Goal: Task Accomplishment & Management: Manage account settings

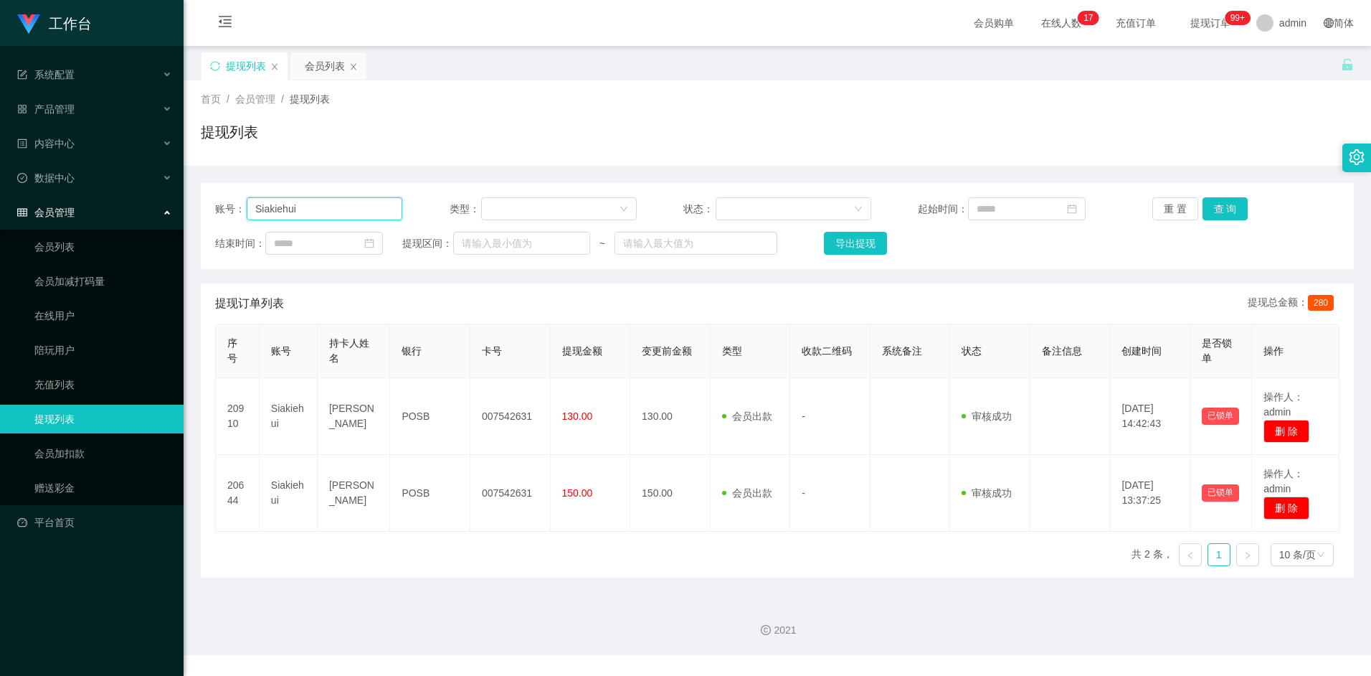
click at [346, 214] on input "Siakiehui" at bounding box center [325, 208] width 156 height 23
paste input "yaujie0103"
click at [1220, 206] on button "查 询" at bounding box center [1226, 208] width 46 height 23
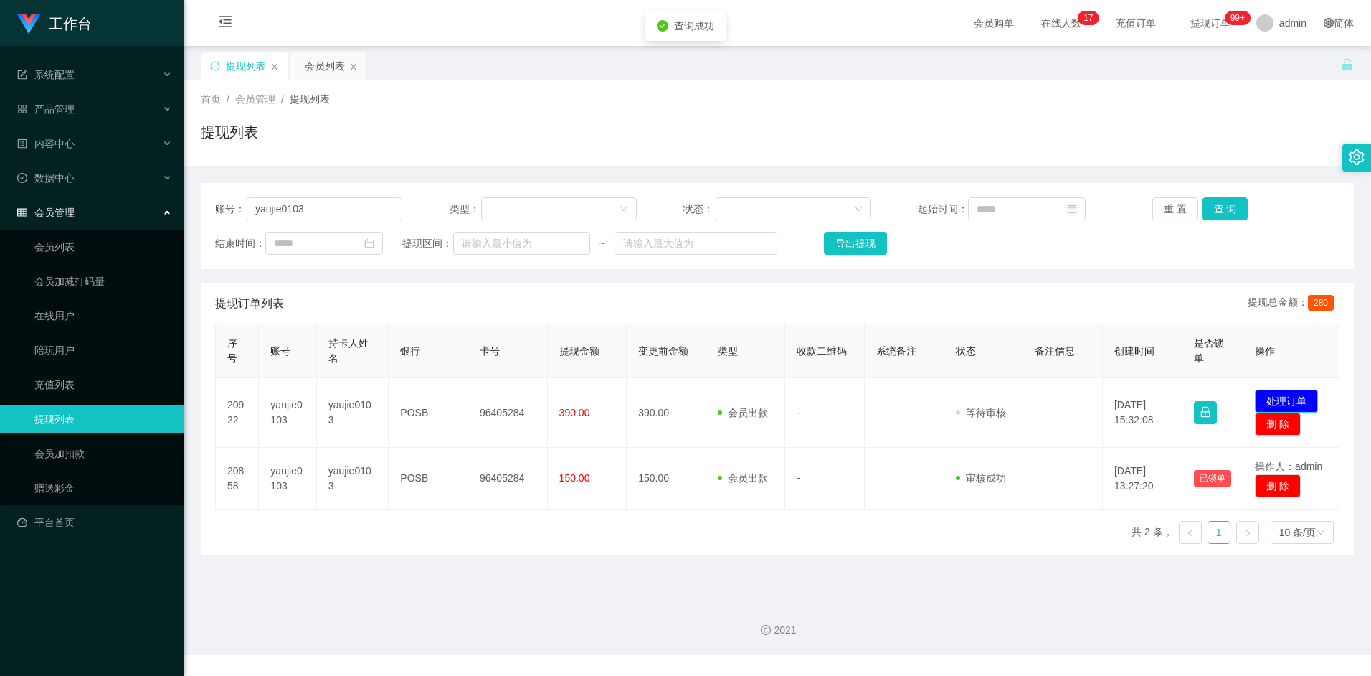
click at [1279, 394] on button "处理订单" at bounding box center [1286, 400] width 63 height 23
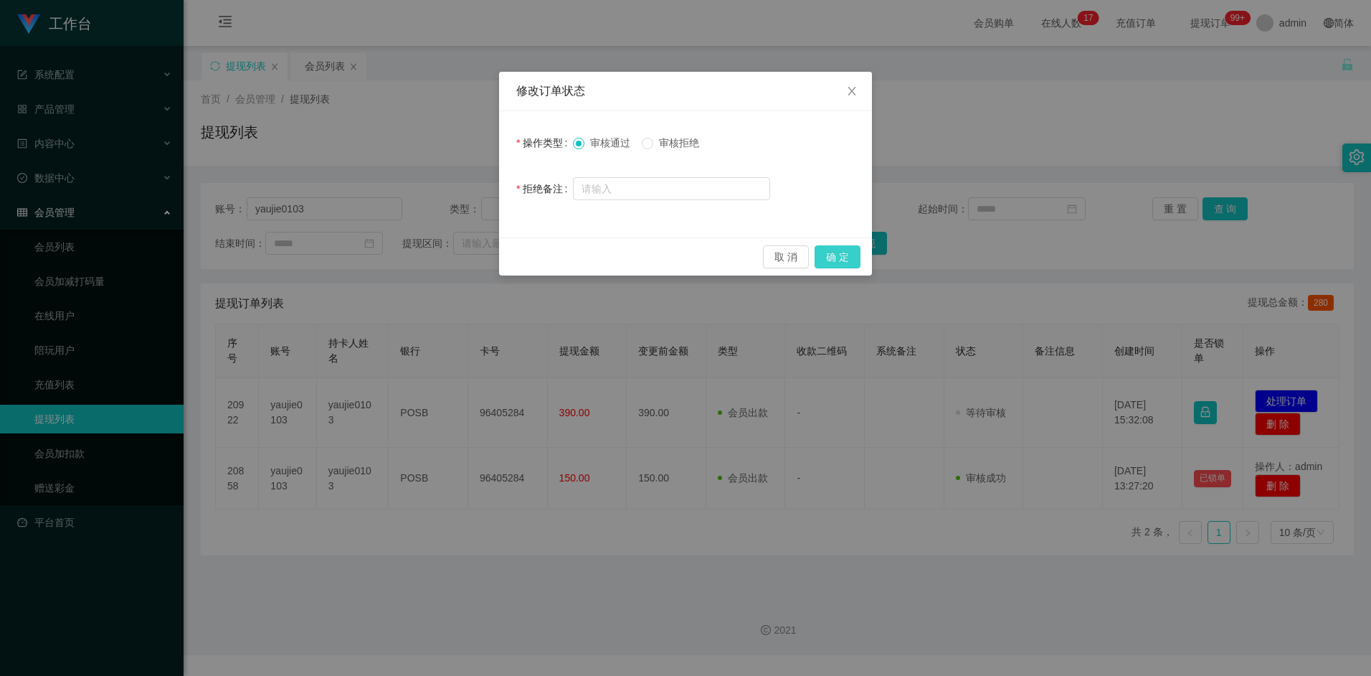
click at [837, 256] on button "确 定" at bounding box center [838, 256] width 46 height 23
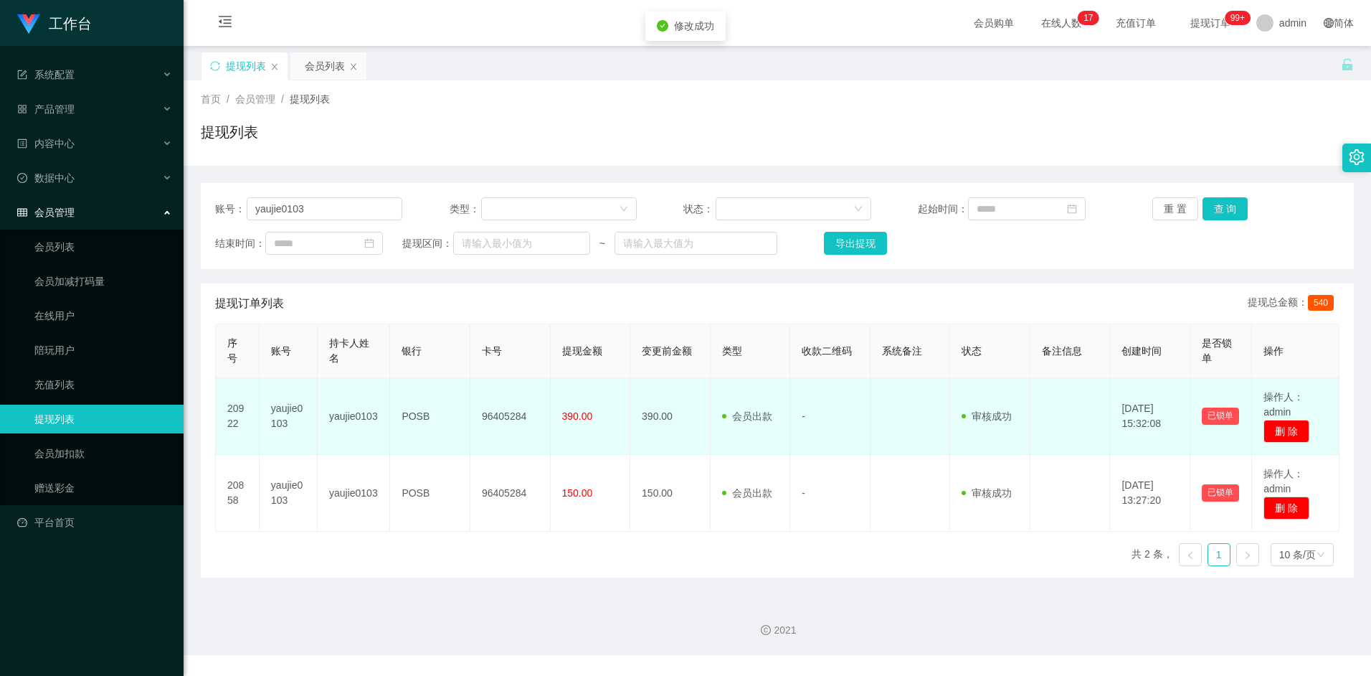
click at [497, 418] on td "96405284" at bounding box center [511, 416] width 80 height 77
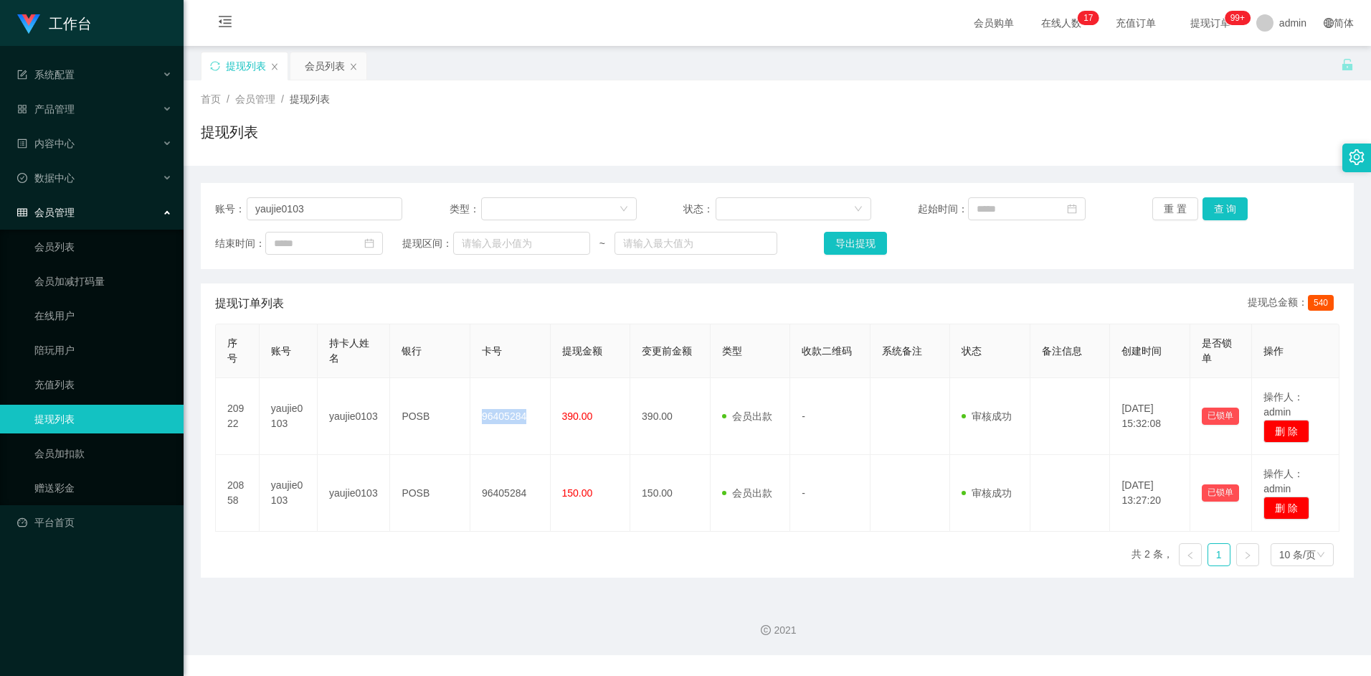
copy td "96405284"
click at [319, 196] on div "账号： yaujie0103 类型： 状态： 起始时间： 重 置 查 询 结束时间： 提现区间： ~ 导出提现" at bounding box center [777, 226] width 1153 height 86
click at [320, 204] on input "yaujie0103" at bounding box center [325, 208] width 156 height 23
paste input "Tiong899"
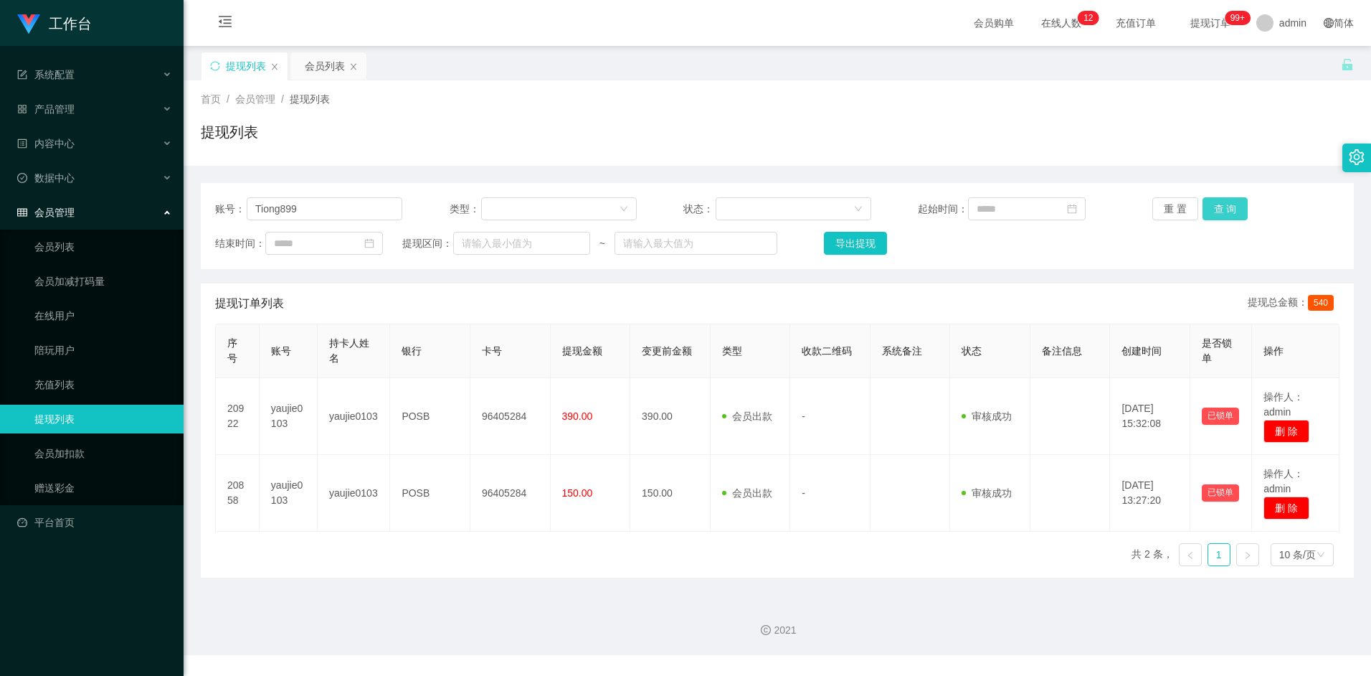
click at [1226, 212] on button "查 询" at bounding box center [1226, 208] width 46 height 23
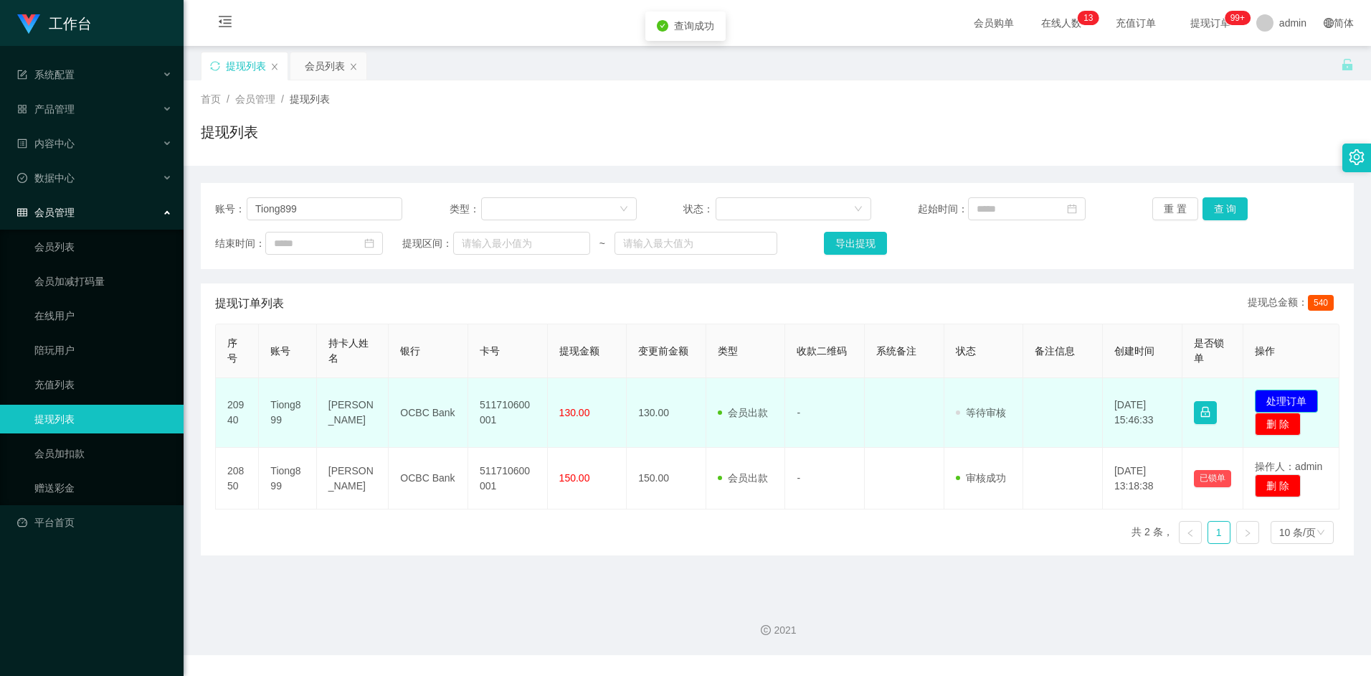
click at [1305, 392] on button "处理订单" at bounding box center [1286, 400] width 63 height 23
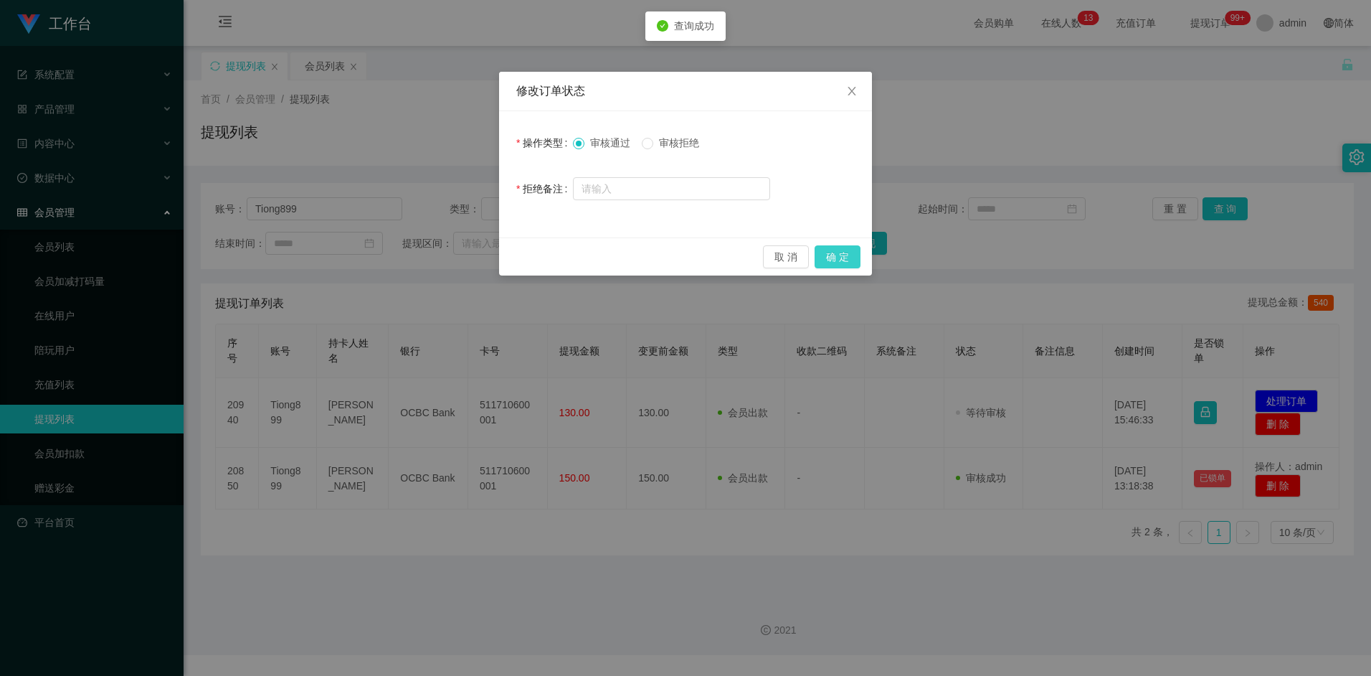
click at [838, 255] on button "确 定" at bounding box center [838, 256] width 46 height 23
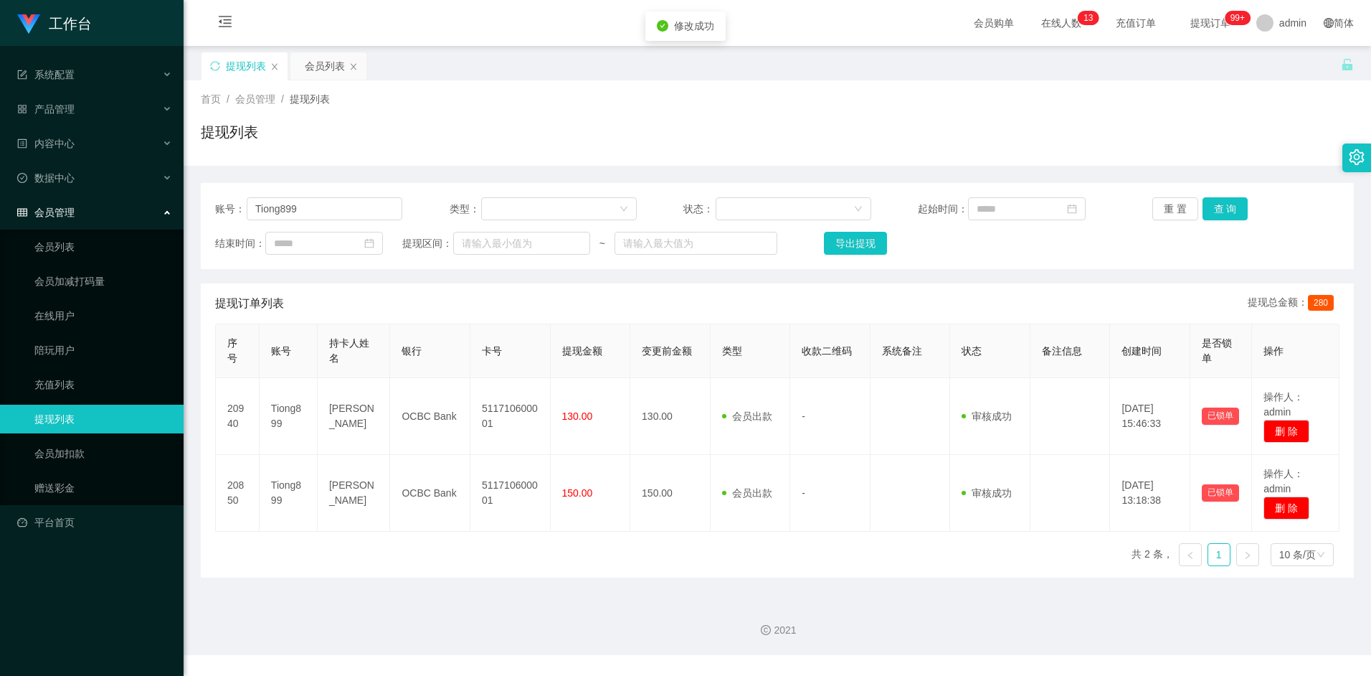
click at [509, 300] on div "提现订单列表 提现总金额： 280" at bounding box center [777, 303] width 1125 height 40
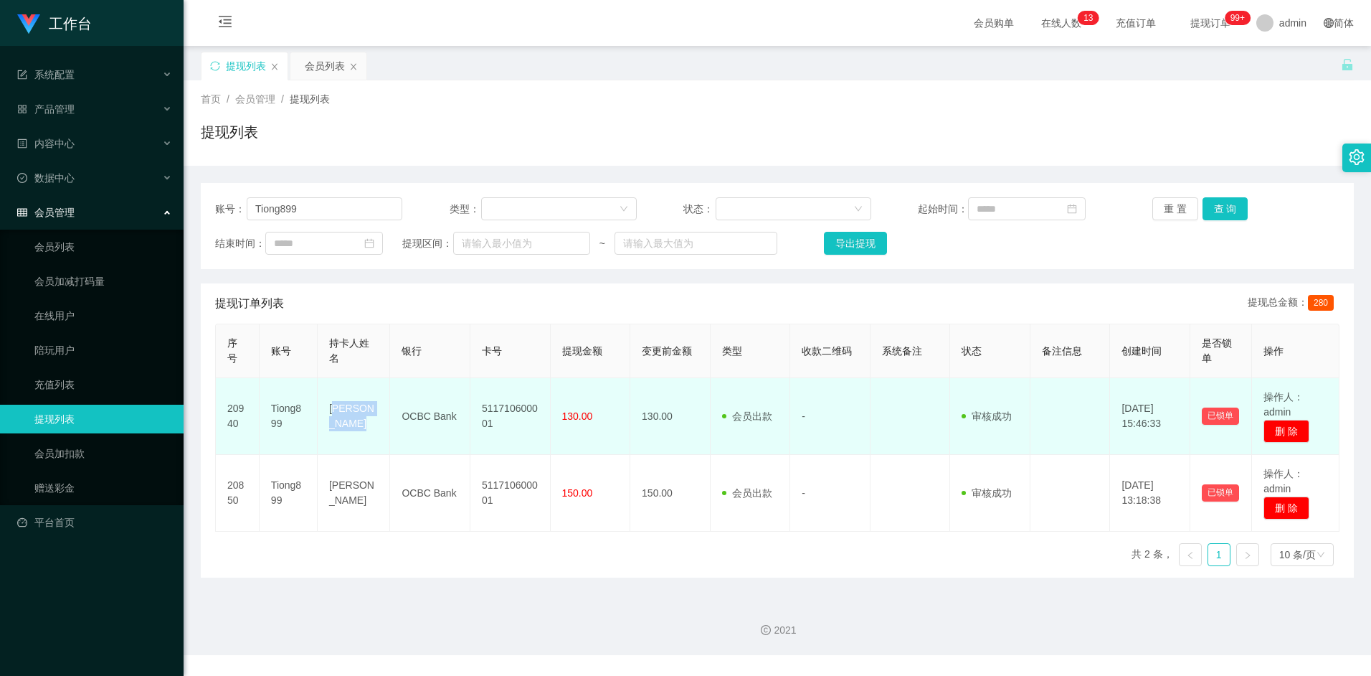
drag, startPoint x: 331, startPoint y: 407, endPoint x: 355, endPoint y: 425, distance: 29.7
click at [355, 425] on td "[PERSON_NAME]" at bounding box center [354, 416] width 72 height 77
click at [328, 395] on td "[PERSON_NAME]" at bounding box center [354, 416] width 72 height 77
drag, startPoint x: 329, startPoint y: 405, endPoint x: 358, endPoint y: 434, distance: 40.6
click at [358, 434] on td "[PERSON_NAME]" at bounding box center [354, 416] width 72 height 77
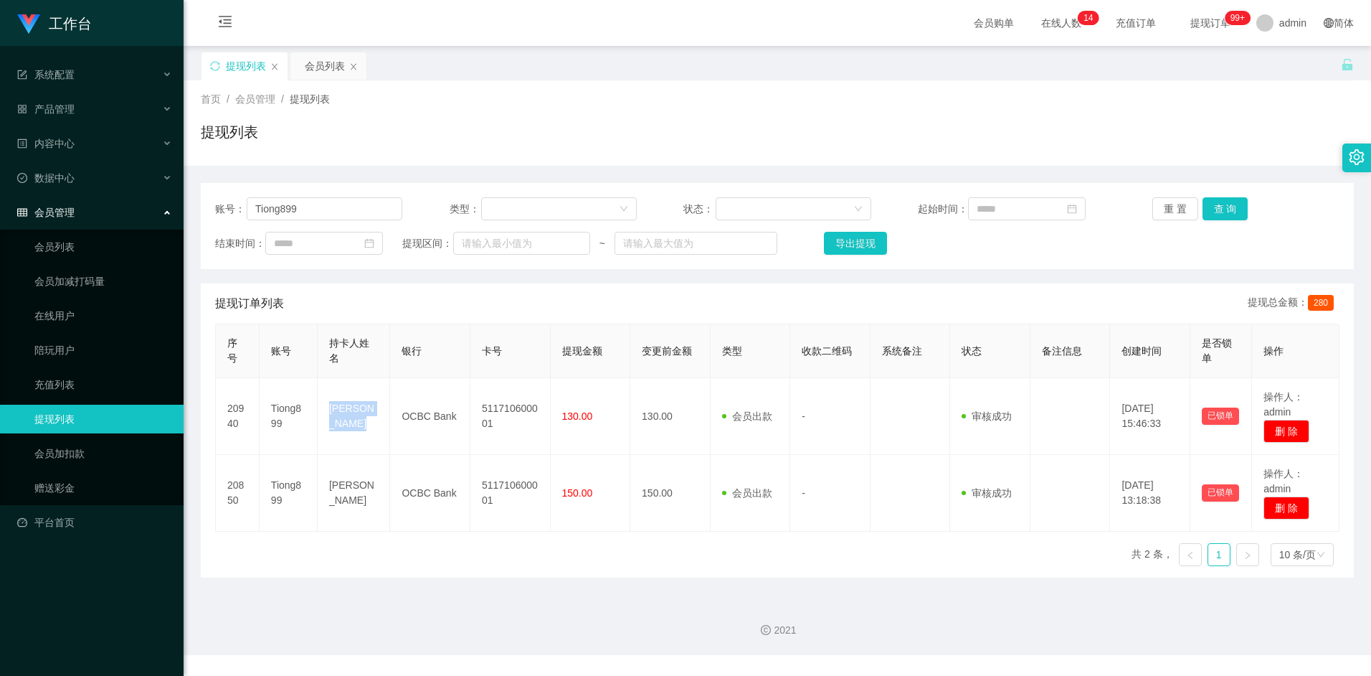
copy td "[PERSON_NAME]"
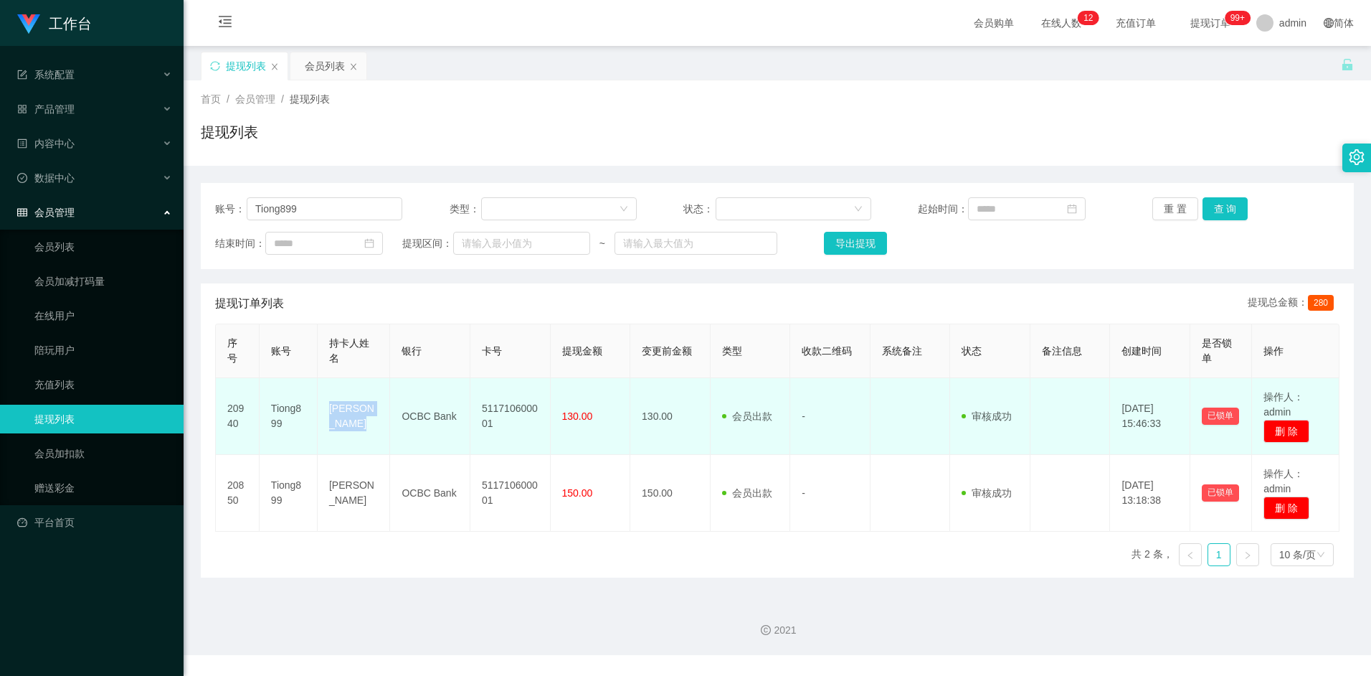
click at [345, 410] on td "[PERSON_NAME]" at bounding box center [354, 416] width 72 height 77
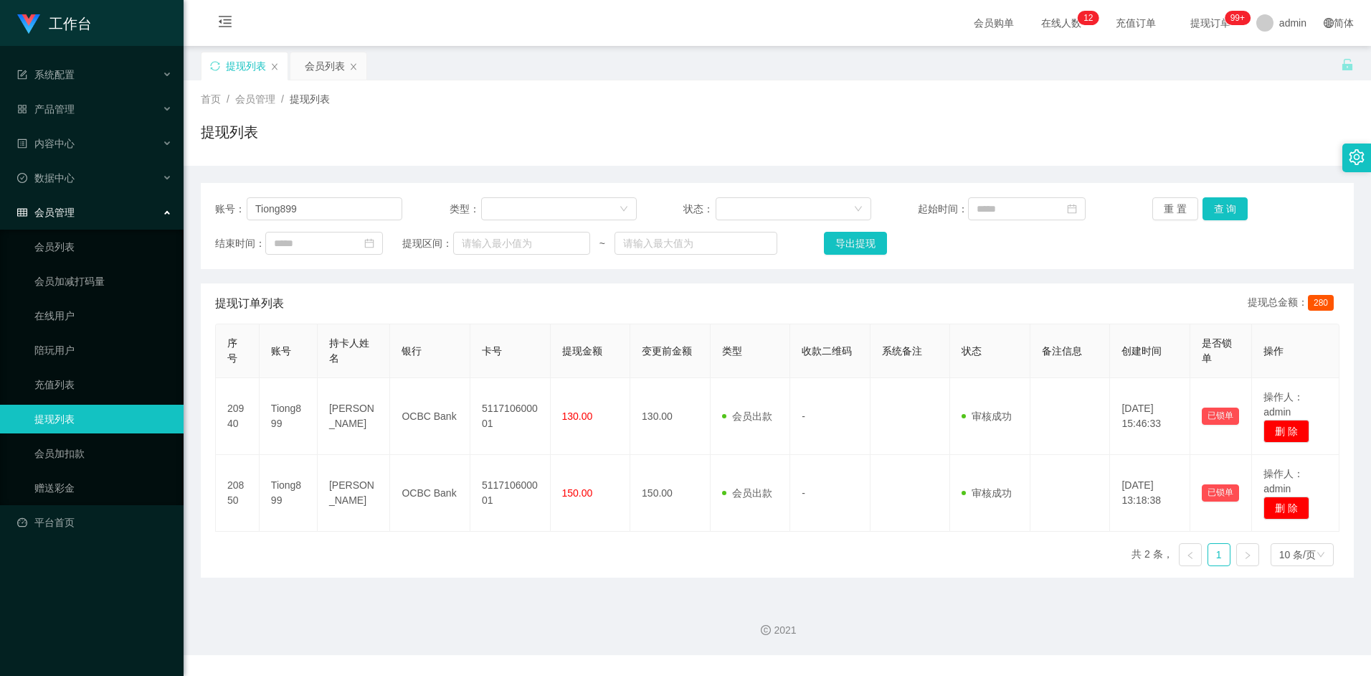
click at [376, 562] on div "序号 账号 持卡人姓名 银行 卡号 提现金额 变更前金额 类型 收款二维码 系统备注 状态 备注信息 创建时间 是否锁单 操作 20940 Tiong899 …" at bounding box center [777, 450] width 1125 height 254
click at [326, 207] on input "Tiong899" at bounding box center [325, 208] width 156 height 23
paste input "Laiwenda123"
click at [1231, 207] on button "查 询" at bounding box center [1226, 208] width 46 height 23
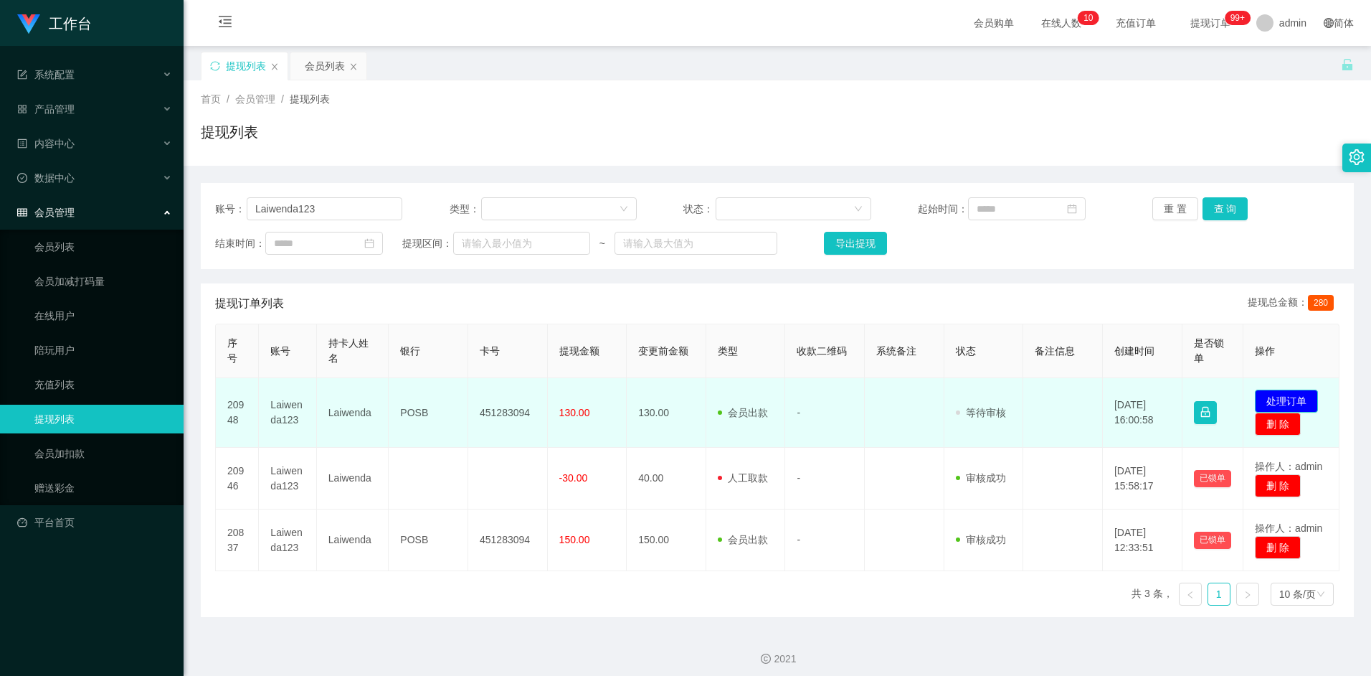
click at [1282, 398] on button "处理订单" at bounding box center [1286, 400] width 63 height 23
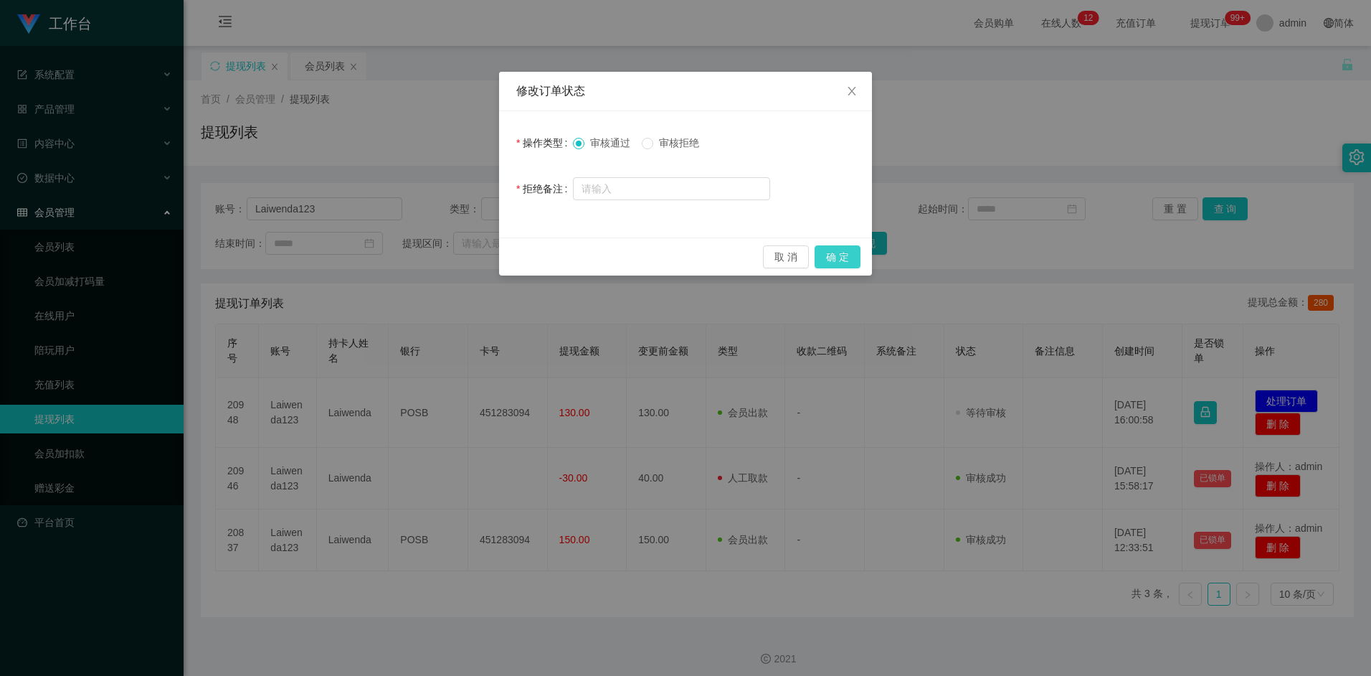
click at [840, 260] on button "确 定" at bounding box center [838, 256] width 46 height 23
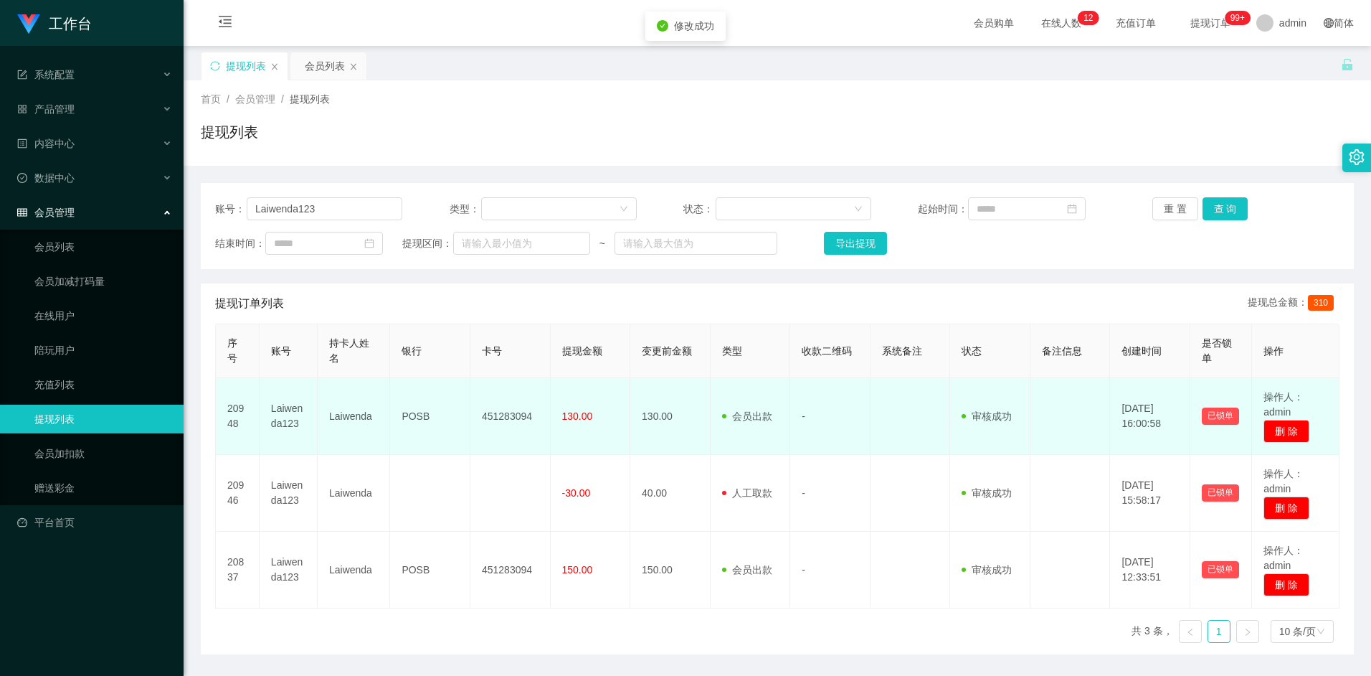
click at [490, 418] on td "451283094" at bounding box center [511, 416] width 80 height 77
click at [354, 417] on td "Laiwenda" at bounding box center [354, 416] width 72 height 77
copy td "Laiwenda"
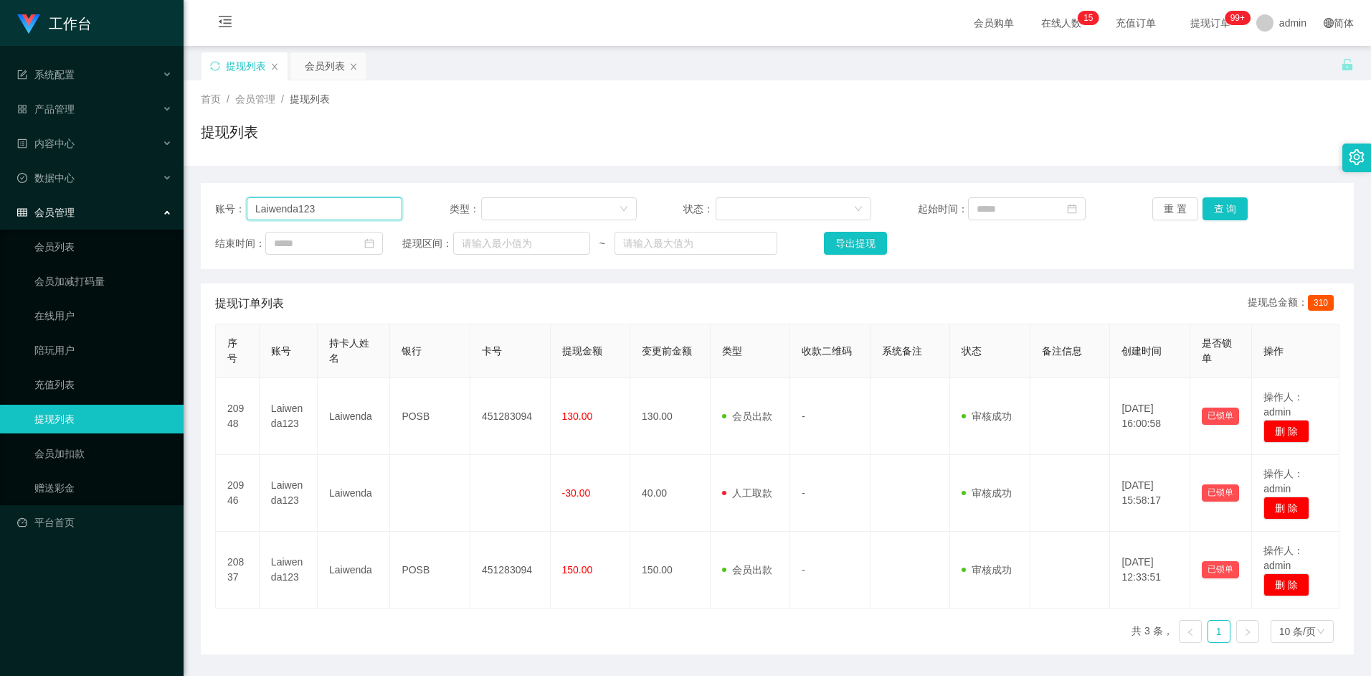
click at [359, 207] on input "Laiwenda123" at bounding box center [325, 208] width 156 height 23
paste input "jiezhi2611"
type input "jiezhi2611"
click at [1240, 207] on button "查 询" at bounding box center [1226, 208] width 46 height 23
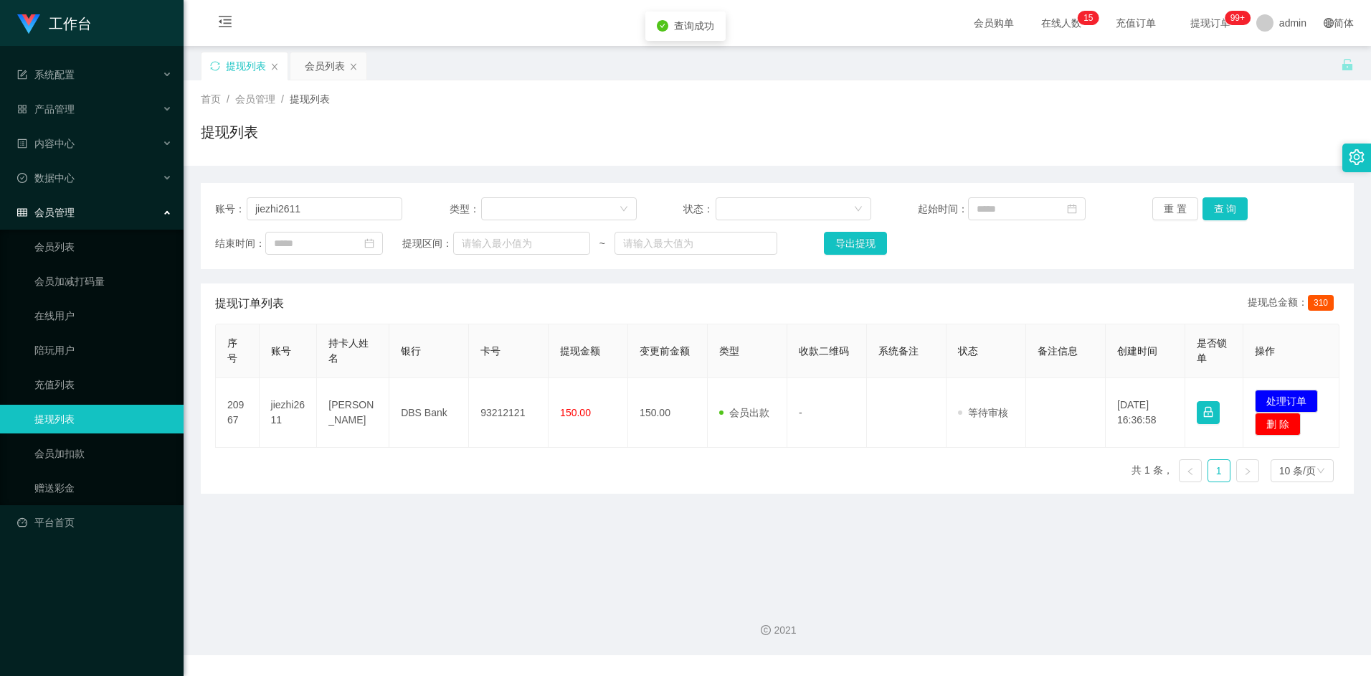
click at [1086, 283] on div "账号： jiezhi2611 类型： 状态： 起始时间： 重 置 查 询 结束时间： 提现区间： ~ 导出提现 提现订单列表 提现总金额： 310 序号 账号…" at bounding box center [777, 338] width 1153 height 311
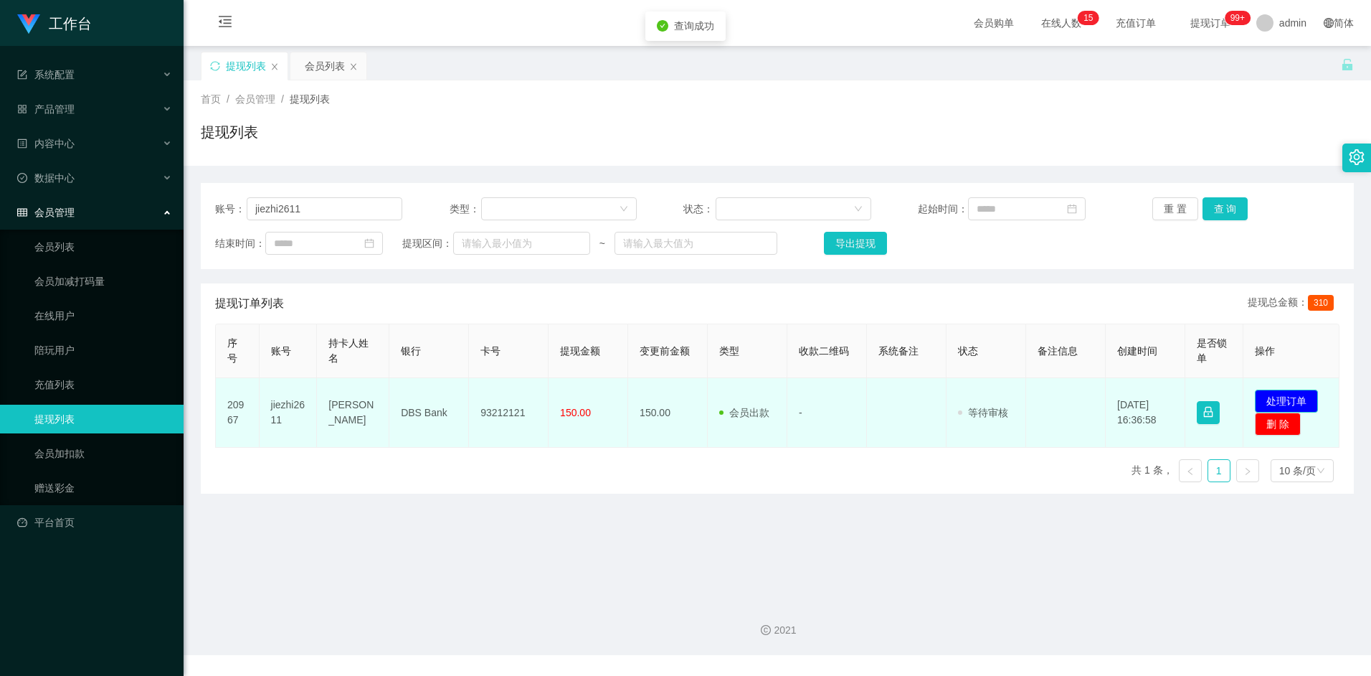
click at [1271, 397] on button "处理订单" at bounding box center [1286, 400] width 63 height 23
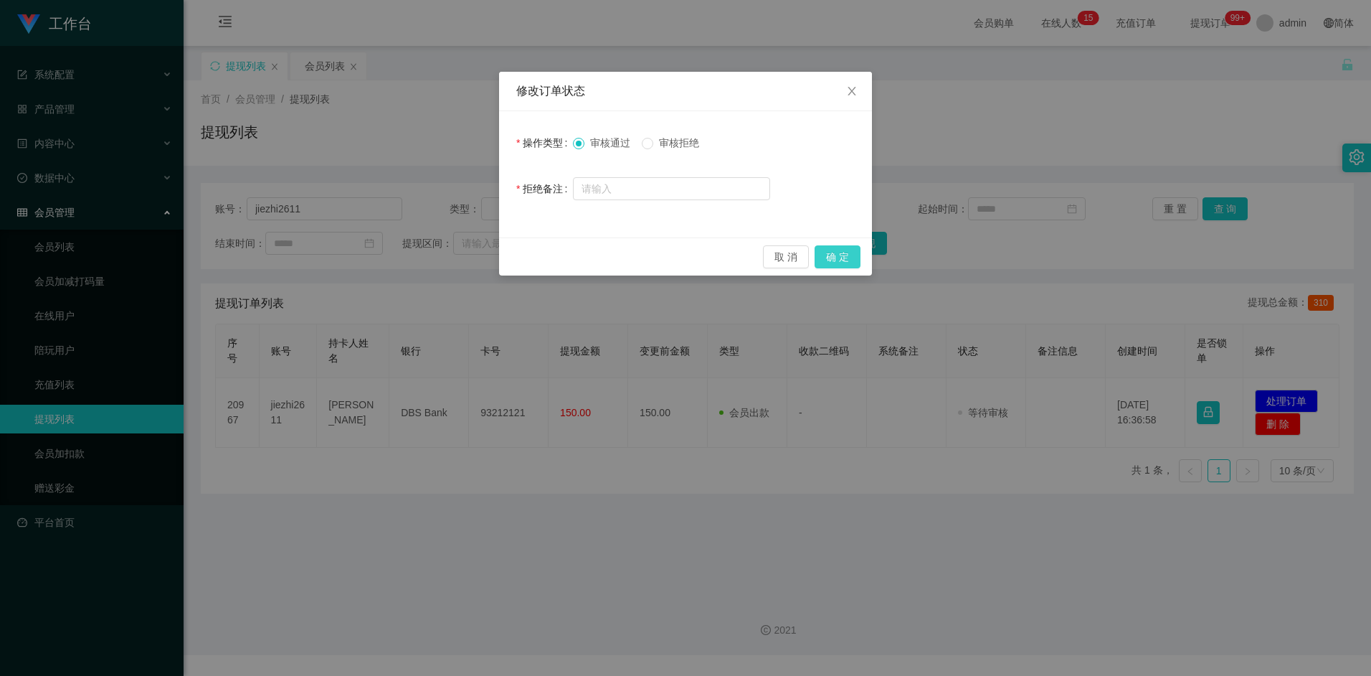
click at [837, 257] on button "确 定" at bounding box center [838, 256] width 46 height 23
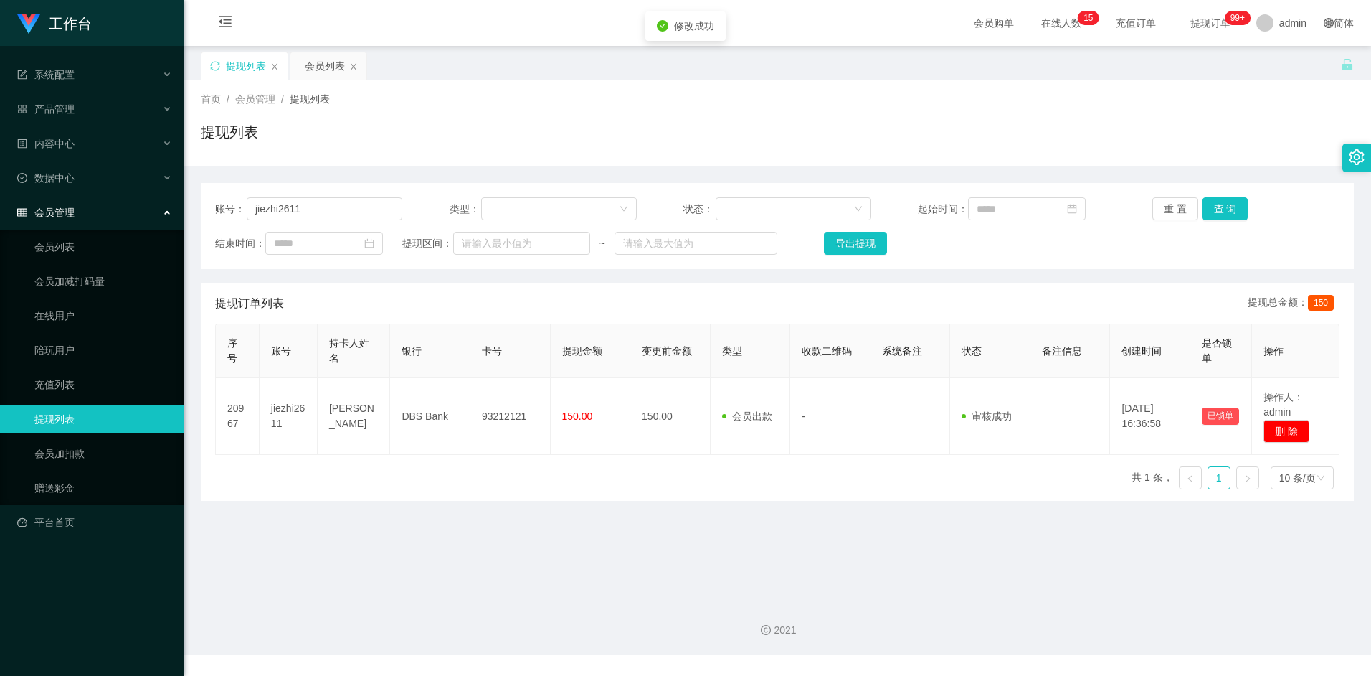
click at [587, 312] on div "提现订单列表 提现总金额： 150" at bounding box center [777, 303] width 1125 height 40
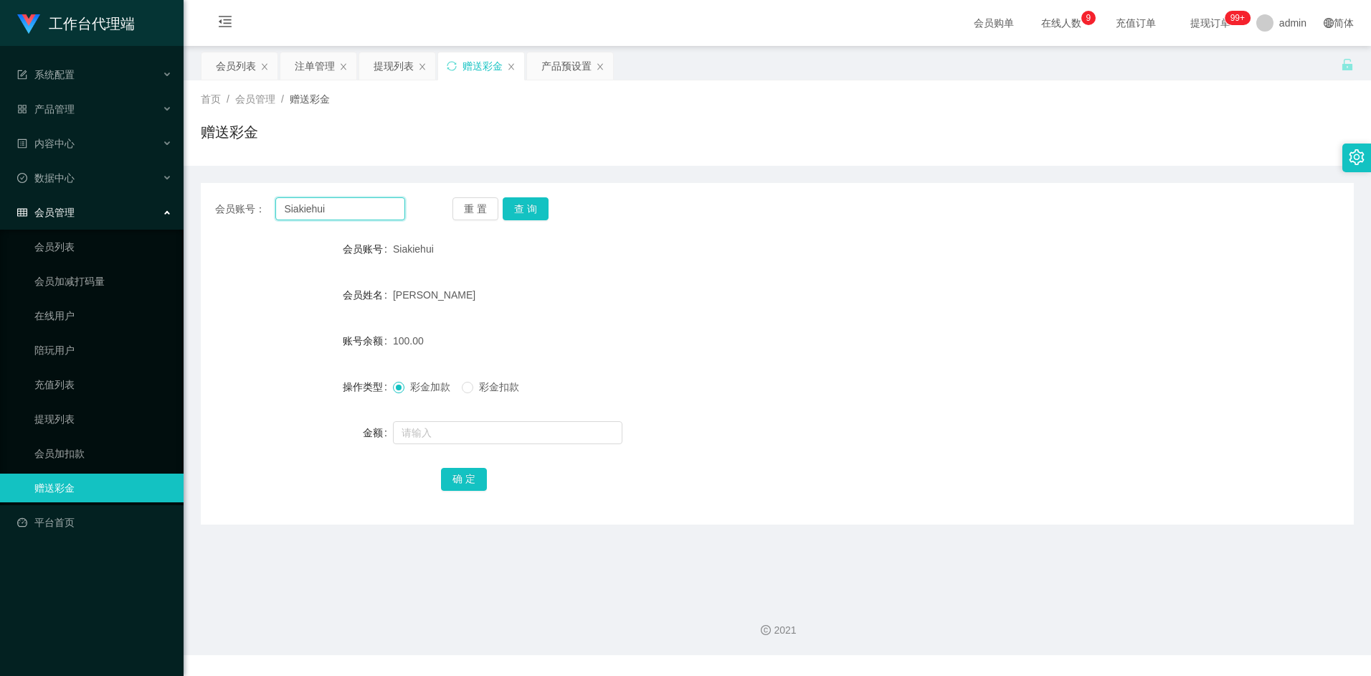
click at [346, 208] on input "Siakiehui" at bounding box center [339, 208] width 129 height 23
paste input "yaujie0103"
type input "yaujie0103"
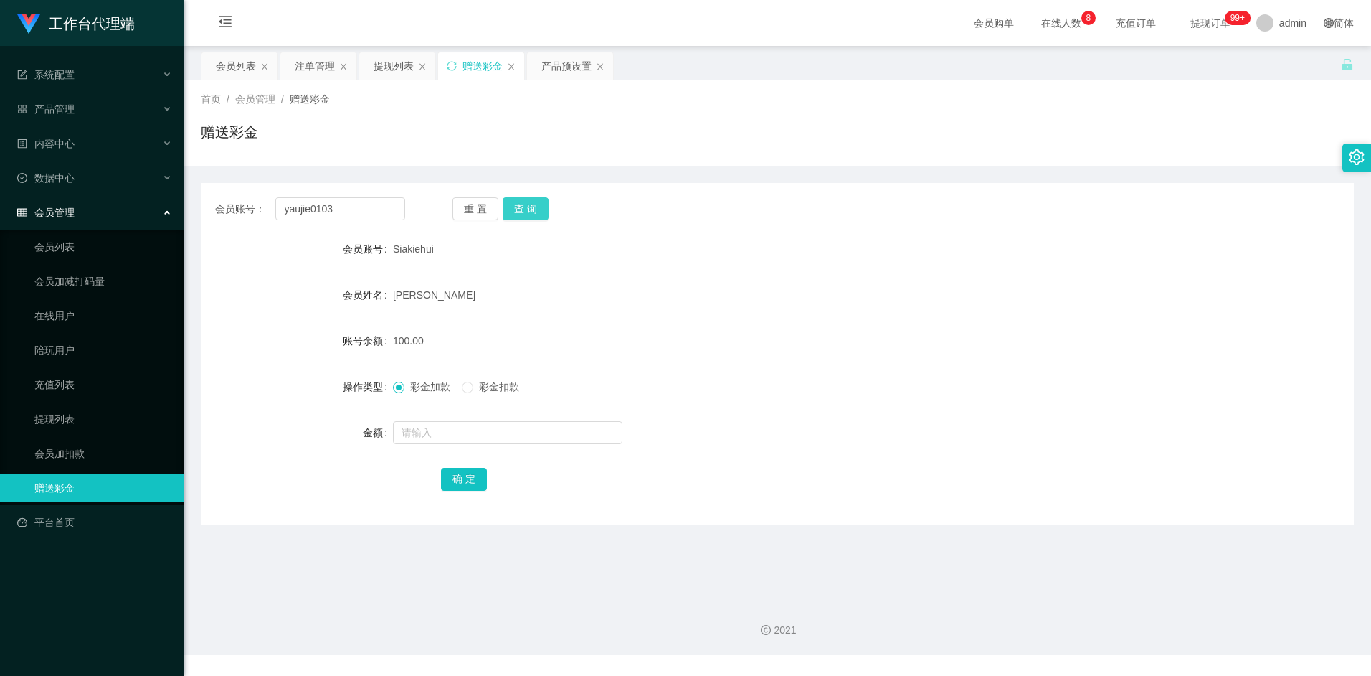
click at [529, 207] on button "查 询" at bounding box center [526, 208] width 46 height 23
click at [458, 438] on input "text" at bounding box center [508, 432] width 230 height 23
type input "300"
click at [468, 474] on button "确 定" at bounding box center [464, 479] width 46 height 23
drag, startPoint x: 701, startPoint y: 349, endPoint x: 867, endPoint y: 232, distance: 203.2
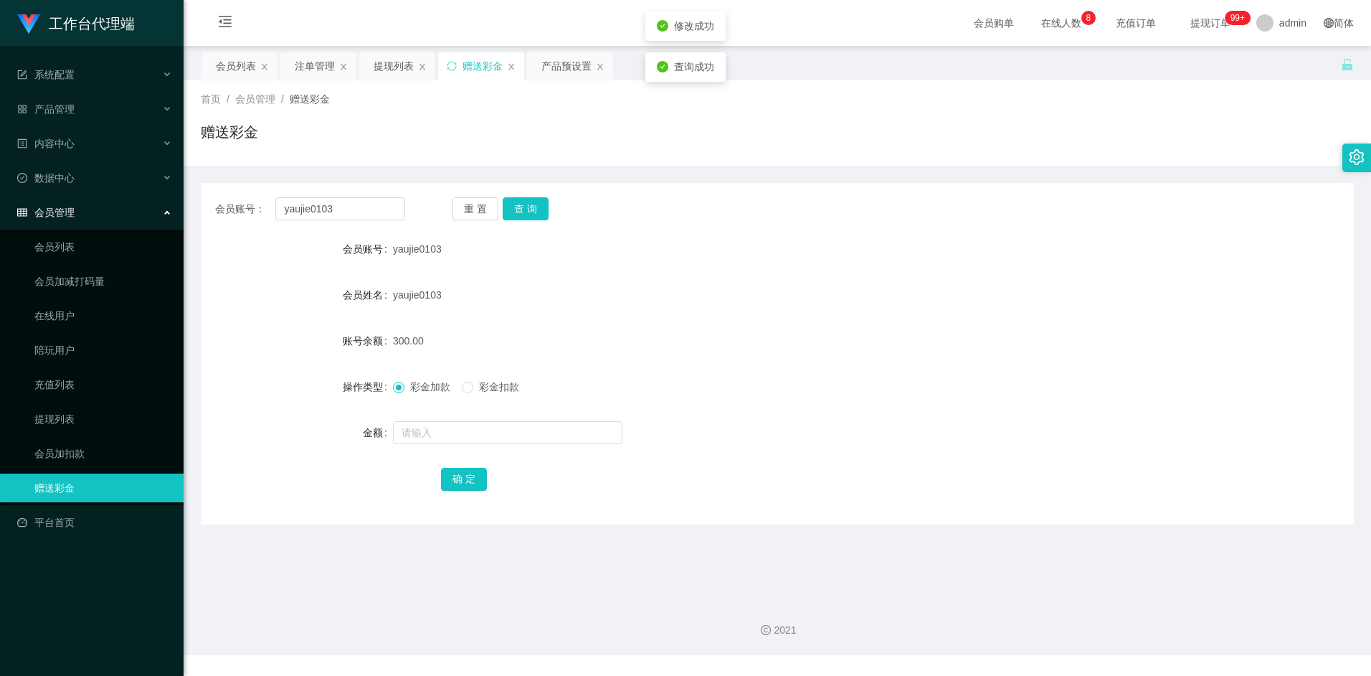
click at [702, 349] on div "300.00" at bounding box center [729, 340] width 673 height 29
click at [346, 209] on input "yaujie0103" at bounding box center [339, 208] width 129 height 23
paste input "Tiong899"
type input "Tiong899"
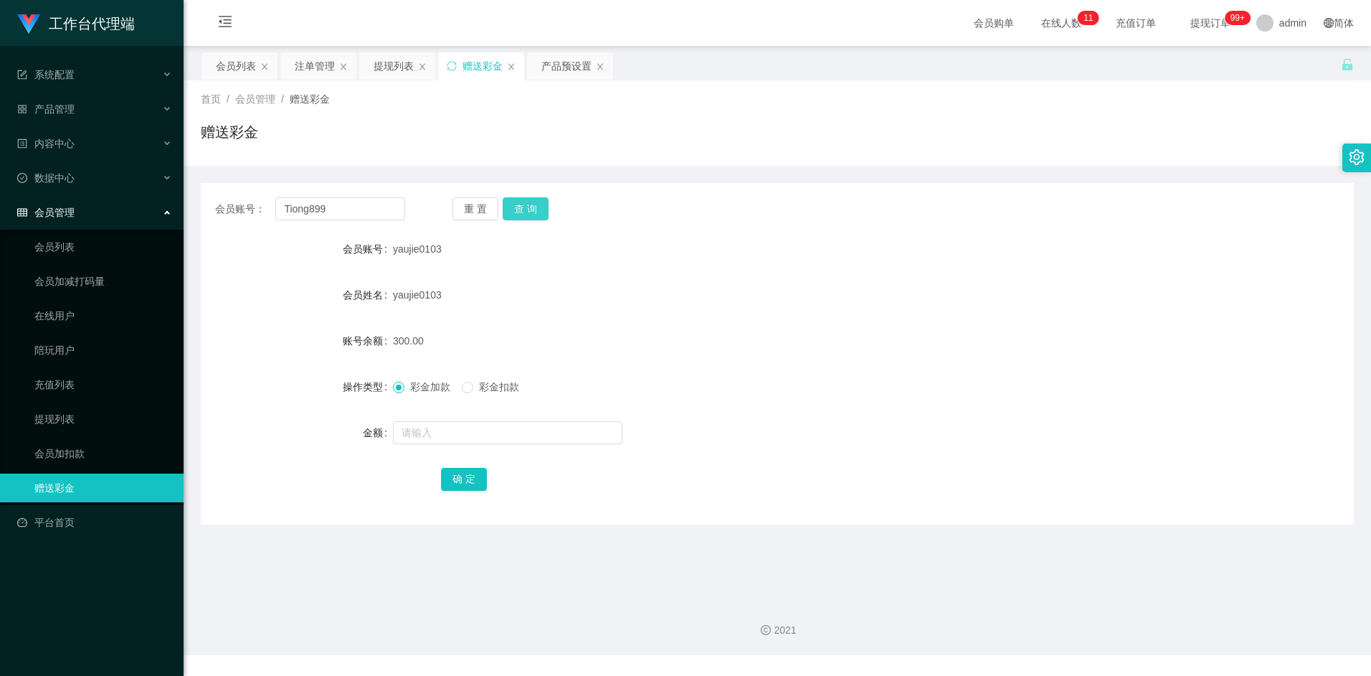
click at [538, 207] on button "查 询" at bounding box center [526, 208] width 46 height 23
click at [444, 430] on input "text" at bounding box center [508, 432] width 230 height 23
type input "100"
click at [478, 481] on button "确 定" at bounding box center [464, 479] width 46 height 23
click at [759, 267] on form "会员账号 Tiong899 会员姓名 [PERSON_NAME] 账号余额 100.00 操作类型 彩金加款 彩金扣款 金额 确 定" at bounding box center [777, 364] width 1153 height 258
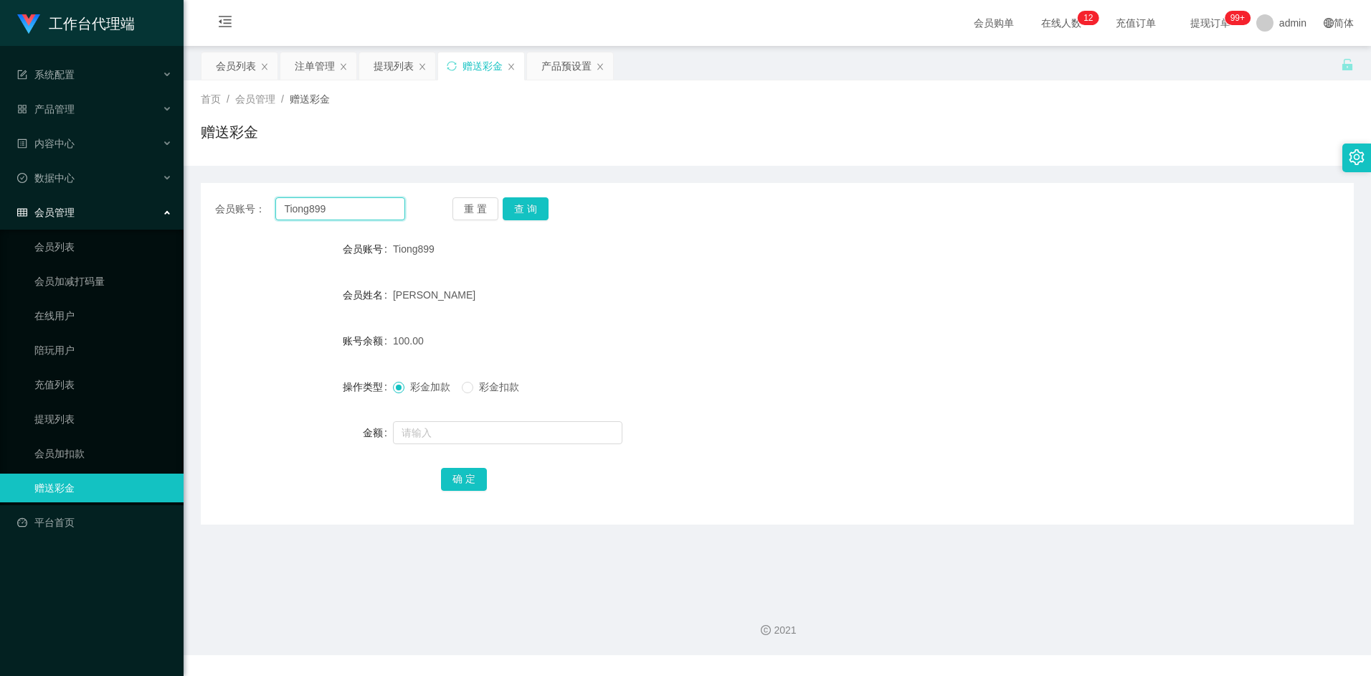
click at [344, 197] on input "Tiong899" at bounding box center [339, 208] width 129 height 23
click at [334, 207] on input "Tiong899" at bounding box center [339, 208] width 129 height 23
paste input "Laiwenda123"
type input "Laiwenda123"
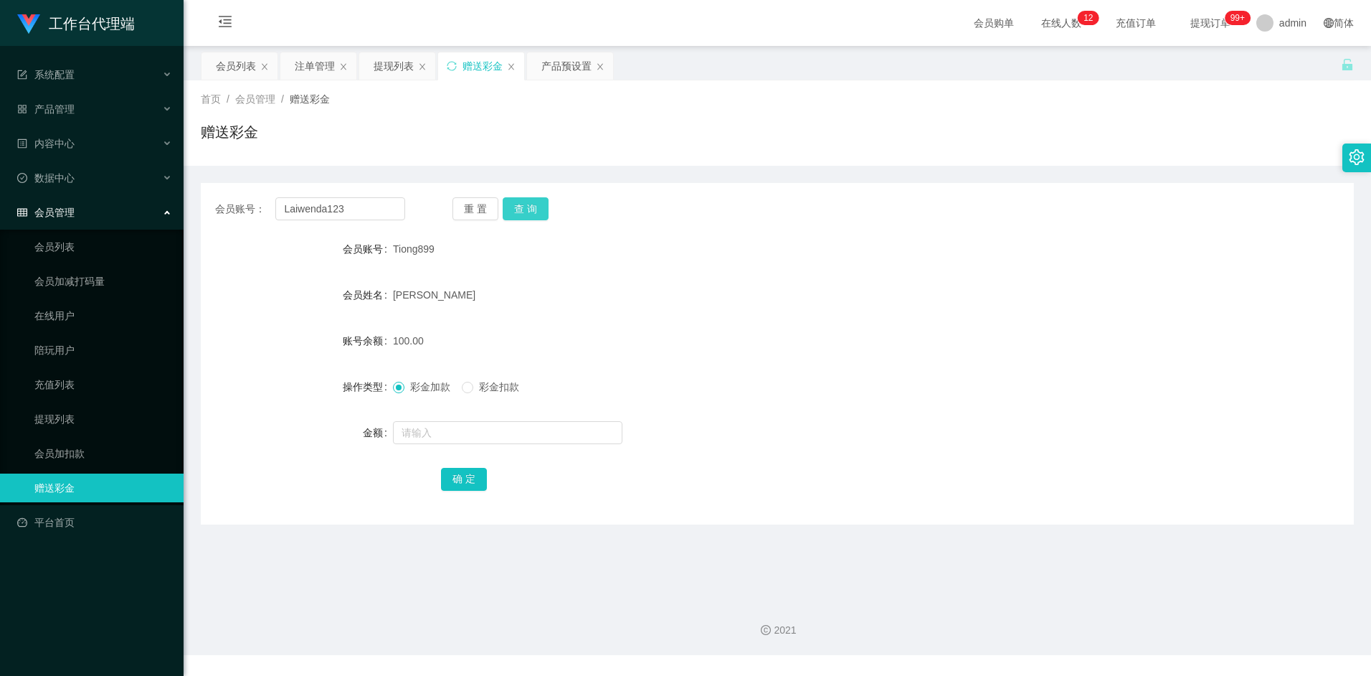
click at [530, 211] on button "查 询" at bounding box center [526, 208] width 46 height 23
click at [449, 430] on input "text" at bounding box center [508, 432] width 230 height 23
type input "100"
click at [464, 481] on button "确 定" at bounding box center [464, 479] width 46 height 23
click at [822, 389] on div "彩金加款 彩金扣款" at bounding box center [729, 386] width 673 height 29
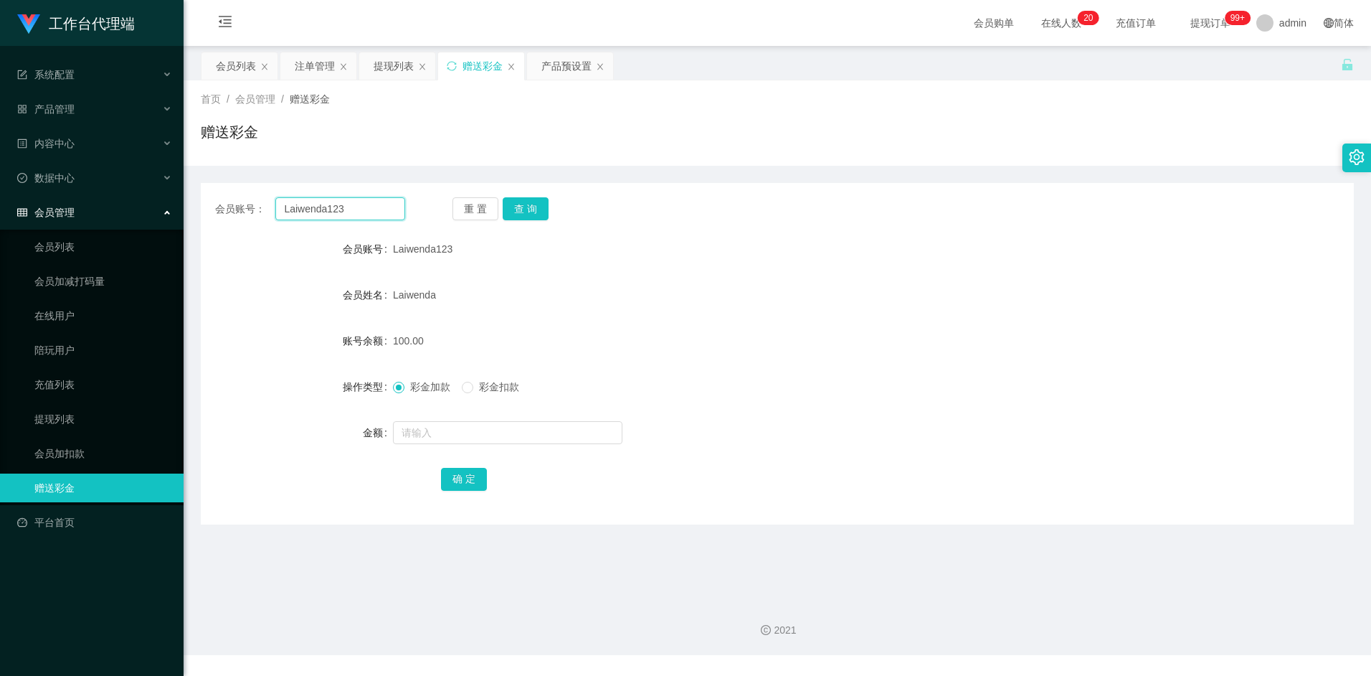
drag, startPoint x: 0, startPoint y: 0, endPoint x: 212, endPoint y: 209, distance: 297.2
click at [212, 209] on div "会员账号： Laiwenda123 重 置 查 询" at bounding box center [777, 208] width 1153 height 23
type input "j"
click at [245, 64] on div "会员列表" at bounding box center [236, 65] width 40 height 27
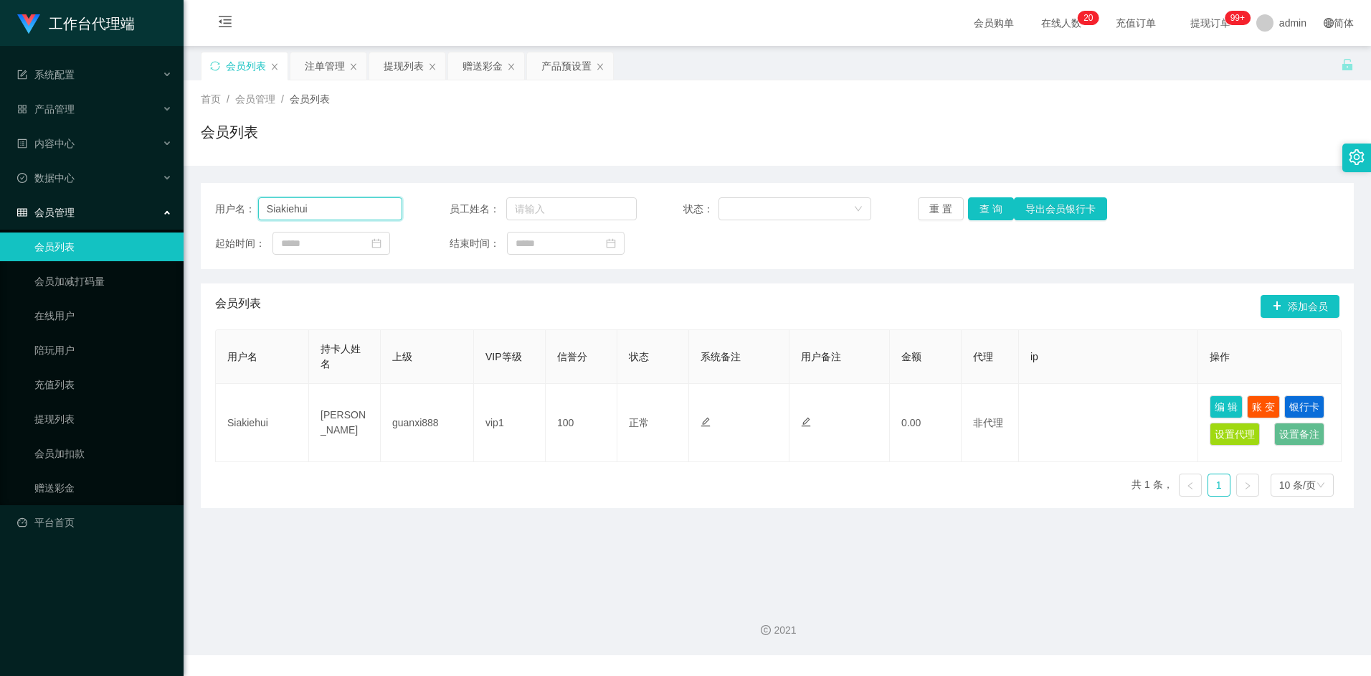
drag, startPoint x: 285, startPoint y: 211, endPoint x: 202, endPoint y: 209, distance: 83.2
click at [202, 209] on div "用户名： Siakiehui 员工姓名： 状态： 重 置 查 询 导出会员银行卡 起始时间： 结束时间：" at bounding box center [777, 226] width 1153 height 86
type input "jiezhi2611"
click at [739, 178] on div "用户名： jiezhi2611 员工姓名： 状态： 重 置 查 询 导出会员银行卡 起始时间： 结束时间： 会员列表 添加会员 用户名 持卡人姓名 上级 VI…" at bounding box center [777, 337] width 1153 height 342
click at [990, 197] on div "用户名： jiezhi2611 员工姓名： 状态： 重 置 查 询 导出会员银行卡 起始时间： 结束时间：" at bounding box center [777, 226] width 1153 height 86
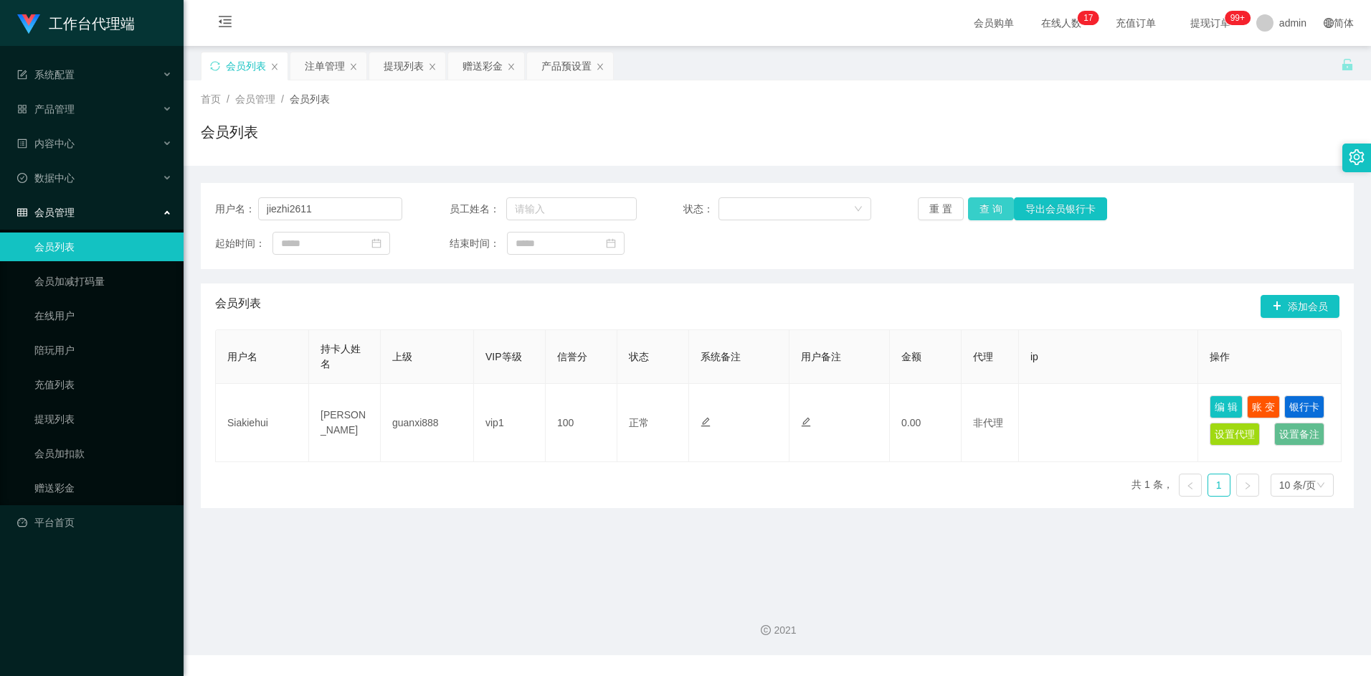
click at [990, 207] on button "查 询" at bounding box center [991, 208] width 46 height 23
click at [344, 206] on input "jiezhi2611" at bounding box center [330, 208] width 145 height 23
drag, startPoint x: 339, startPoint y: 206, endPoint x: 250, endPoint y: 206, distance: 88.2
click at [250, 206] on div "用户名： jiezhi2611" at bounding box center [308, 208] width 187 height 23
click at [671, 584] on main "关闭左侧 关闭右侧 关闭其它 刷新页面 会员列表 注单管理 提现列表 赠送彩金 产品预设置 首页 / 会员管理 / 会员列表 / 会员列表 用户名： jiez…" at bounding box center [778, 317] width 1188 height 542
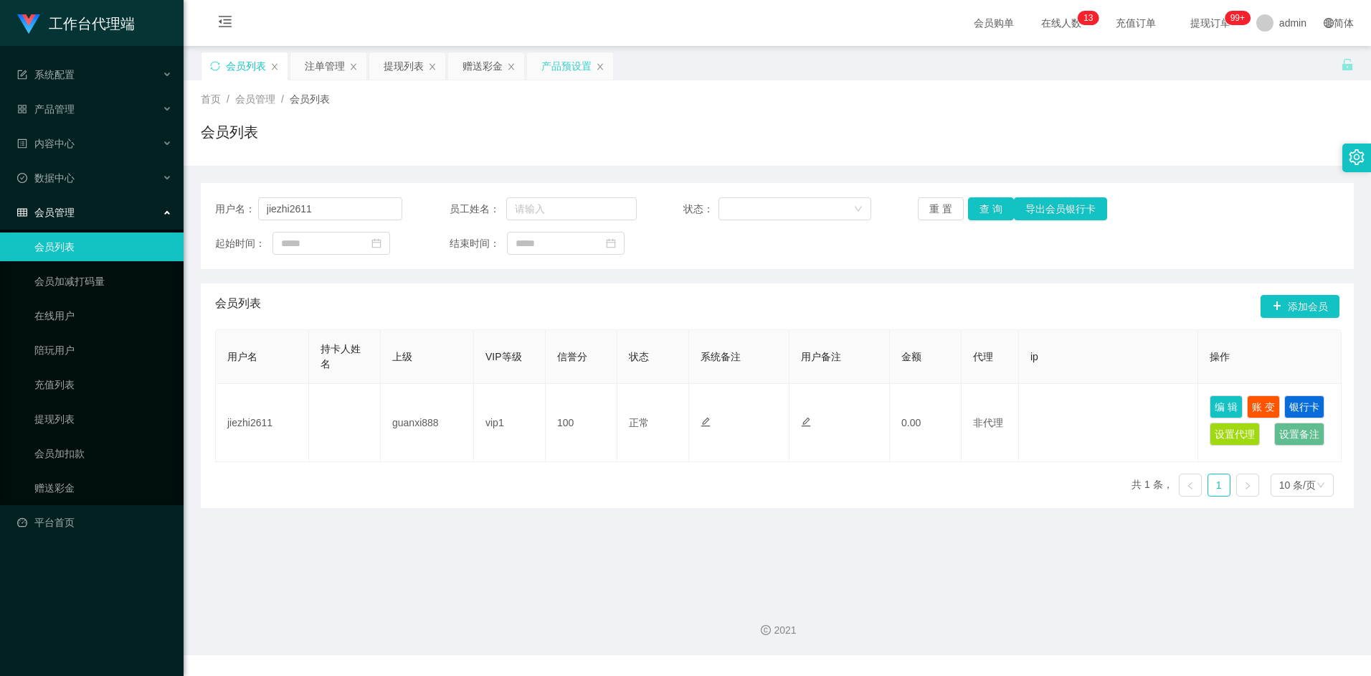
click at [548, 70] on div "产品预设置" at bounding box center [567, 65] width 50 height 27
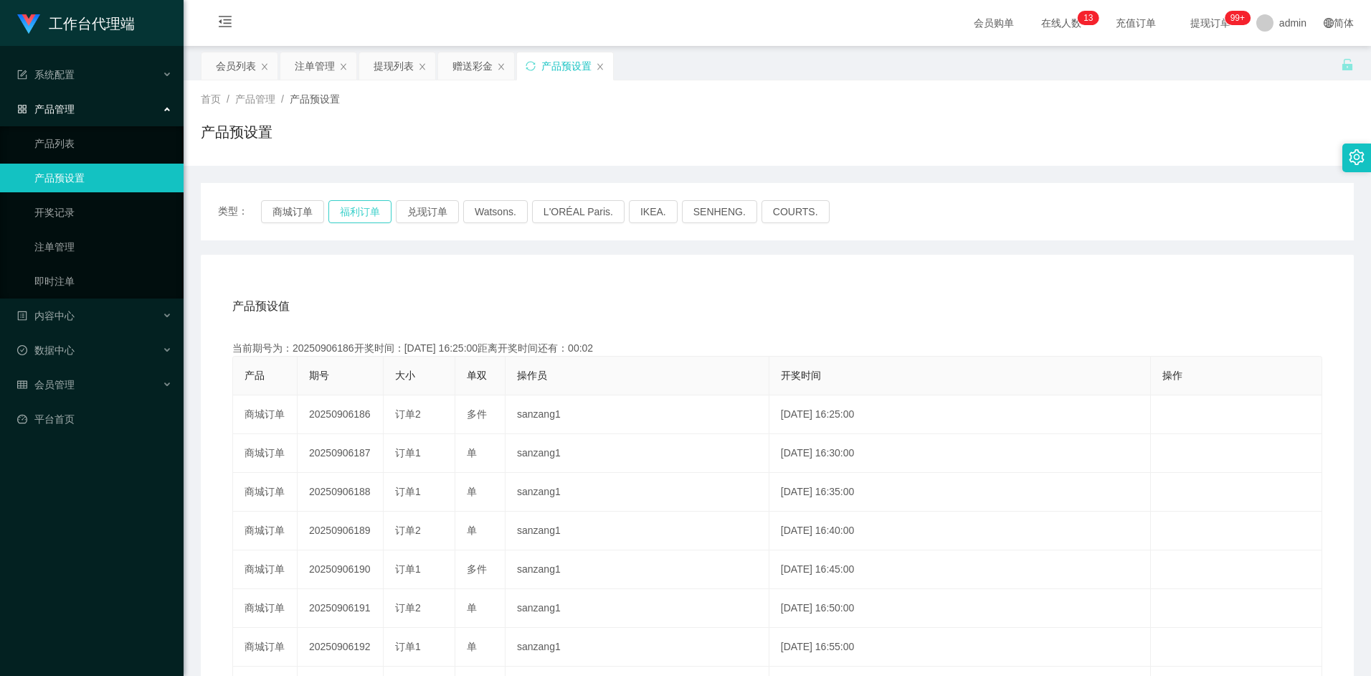
click at [374, 214] on button "福利订单" at bounding box center [360, 211] width 63 height 23
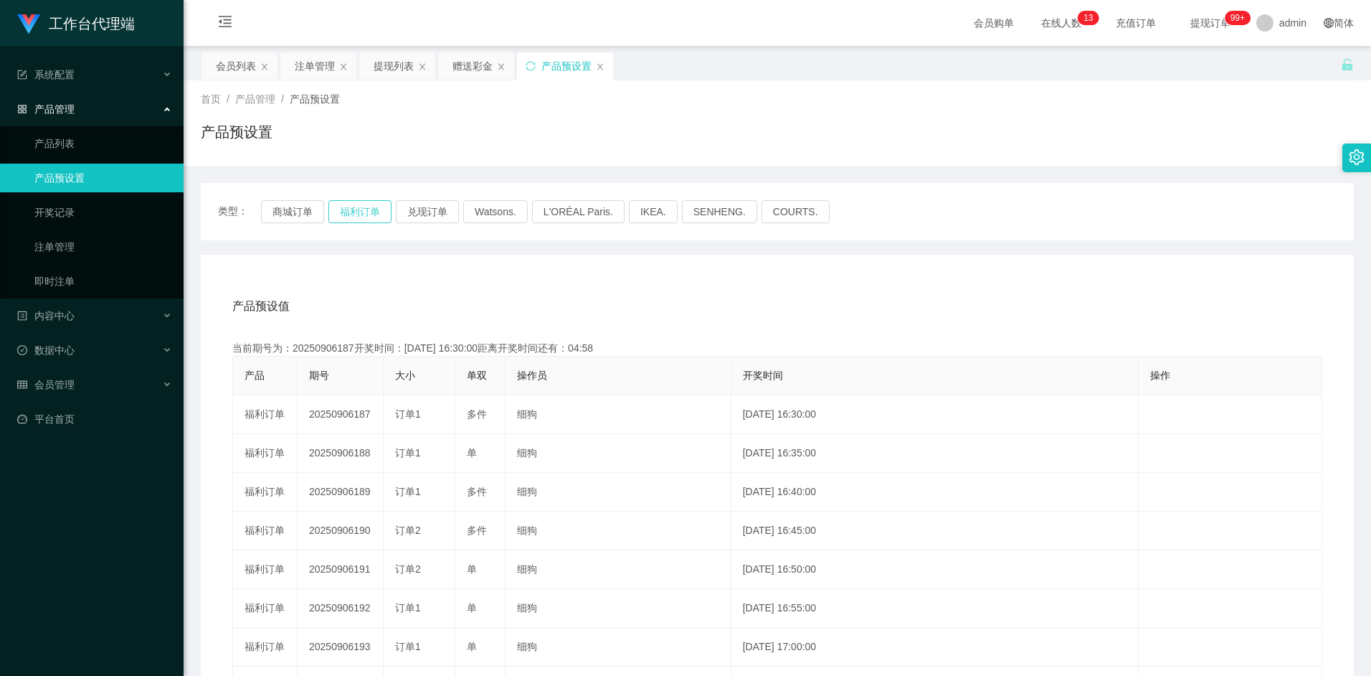
click at [361, 212] on button "福利订单" at bounding box center [360, 211] width 63 height 23
drag, startPoint x: 232, startPoint y: 63, endPoint x: 237, endPoint y: 76, distance: 13.9
click at [232, 63] on div "会员列表" at bounding box center [236, 65] width 40 height 27
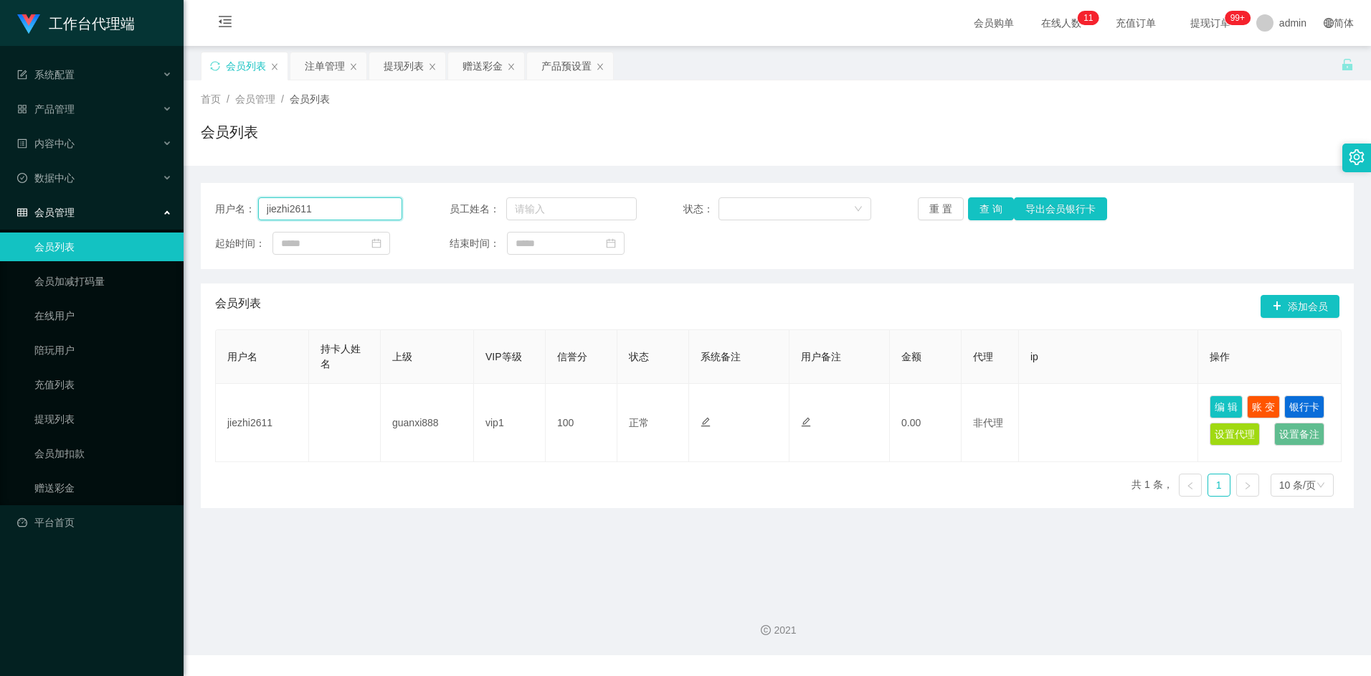
click at [322, 211] on input "jiezhi2611" at bounding box center [330, 208] width 145 height 23
click at [476, 64] on div "赠送彩金" at bounding box center [483, 65] width 40 height 27
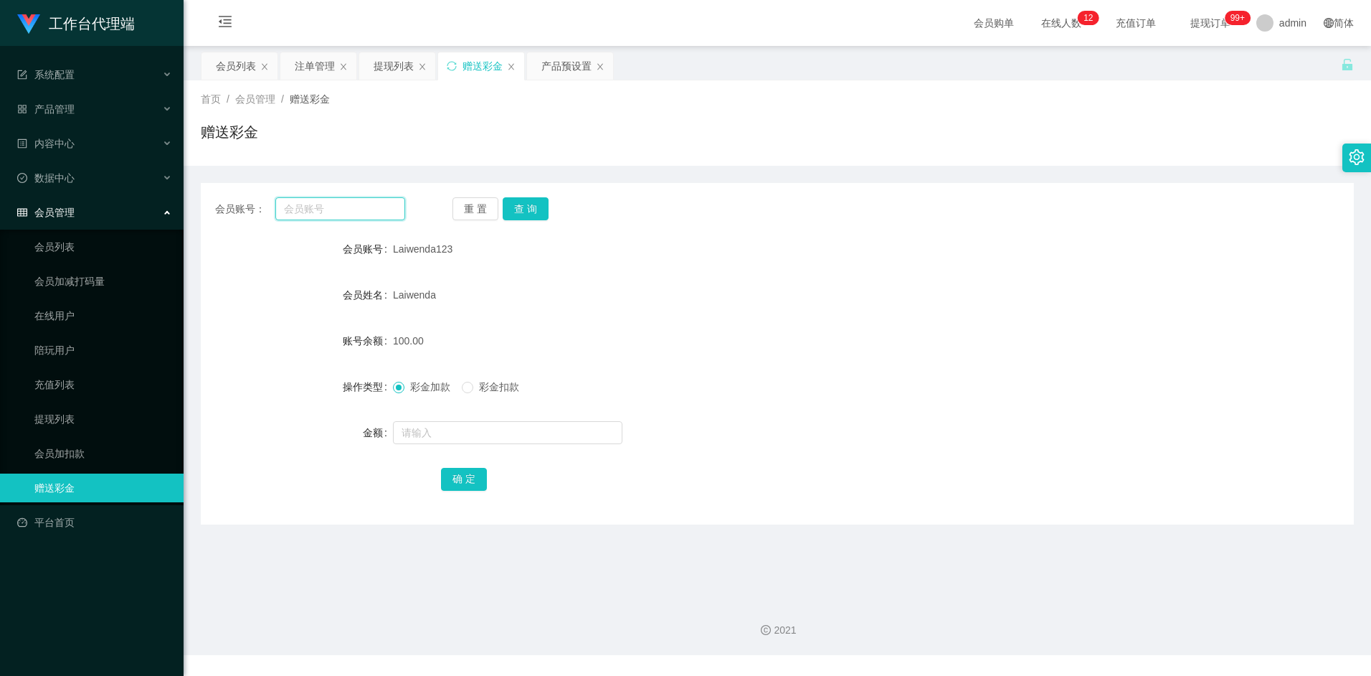
click at [362, 202] on input "text" at bounding box center [339, 208] width 129 height 23
paste input "jiezhi2611"
type input "jiezhi2611"
click at [534, 206] on button "查 询" at bounding box center [526, 208] width 46 height 23
click at [440, 424] on input "text" at bounding box center [508, 432] width 230 height 23
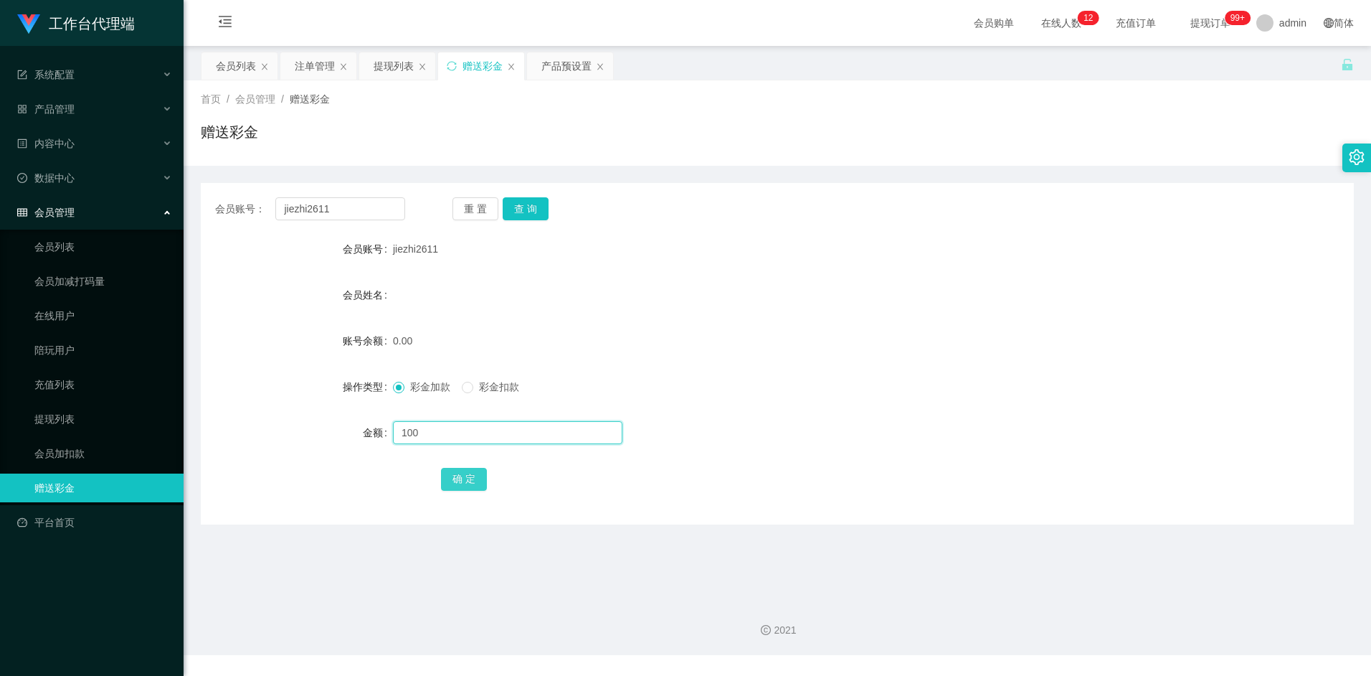
type input "100"
click at [459, 483] on button "确 定" at bounding box center [464, 479] width 46 height 23
click at [744, 343] on div "100.00" at bounding box center [729, 340] width 673 height 29
drag, startPoint x: 341, startPoint y: 214, endPoint x: 260, endPoint y: 207, distance: 81.4
click at [260, 207] on div "会员账号： jiezhi2611" at bounding box center [310, 208] width 190 height 23
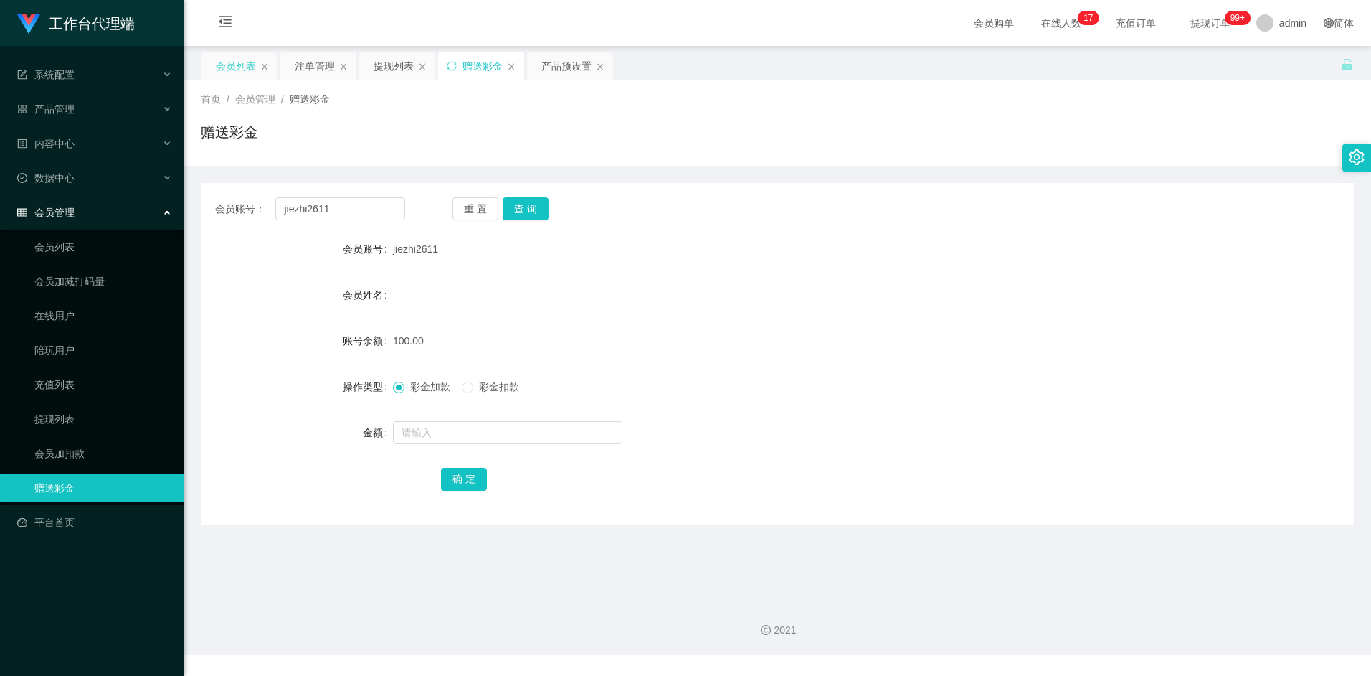
click at [236, 68] on div "会员列表" at bounding box center [236, 65] width 40 height 27
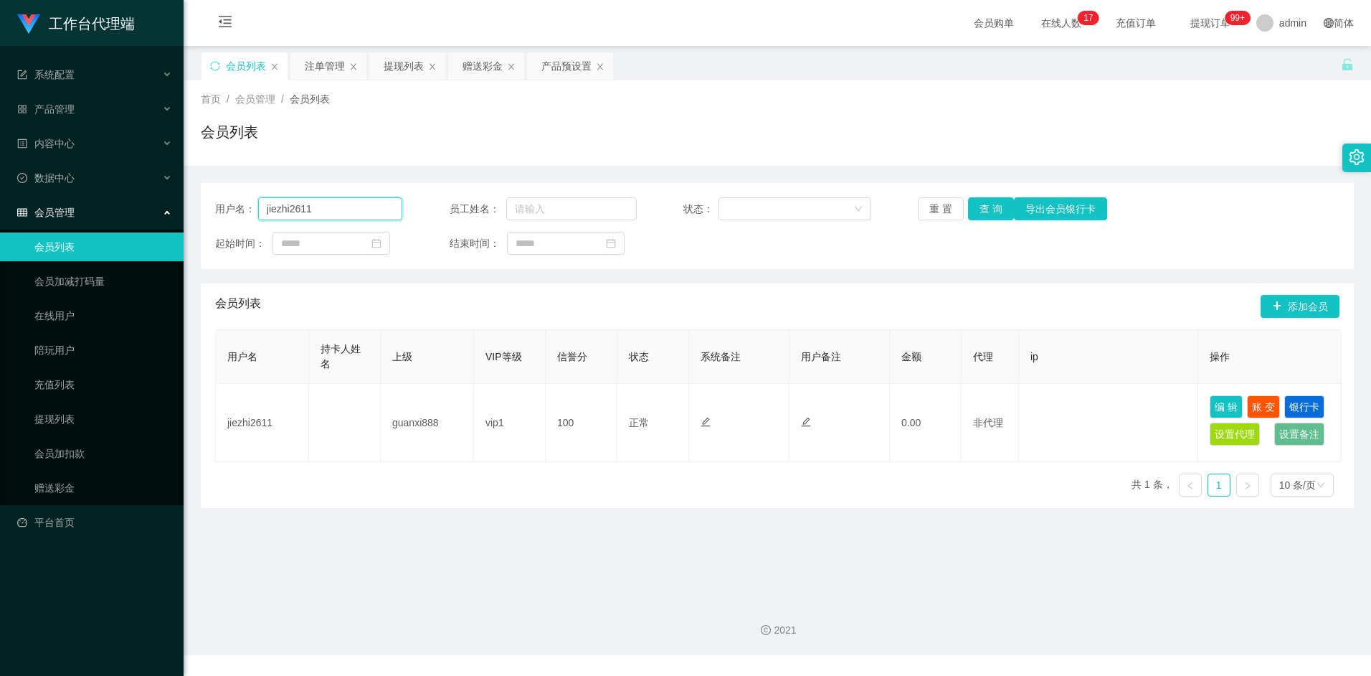
drag, startPoint x: 346, startPoint y: 209, endPoint x: 354, endPoint y: 209, distance: 7.9
click at [346, 209] on input "jiezhi2611" at bounding box center [330, 208] width 145 height 23
click at [985, 209] on button "查 询" at bounding box center [991, 208] width 46 height 23
click at [993, 206] on button "查 询" at bounding box center [991, 208] width 46 height 23
drag, startPoint x: 776, startPoint y: 309, endPoint x: 1057, endPoint y: 148, distance: 323.6
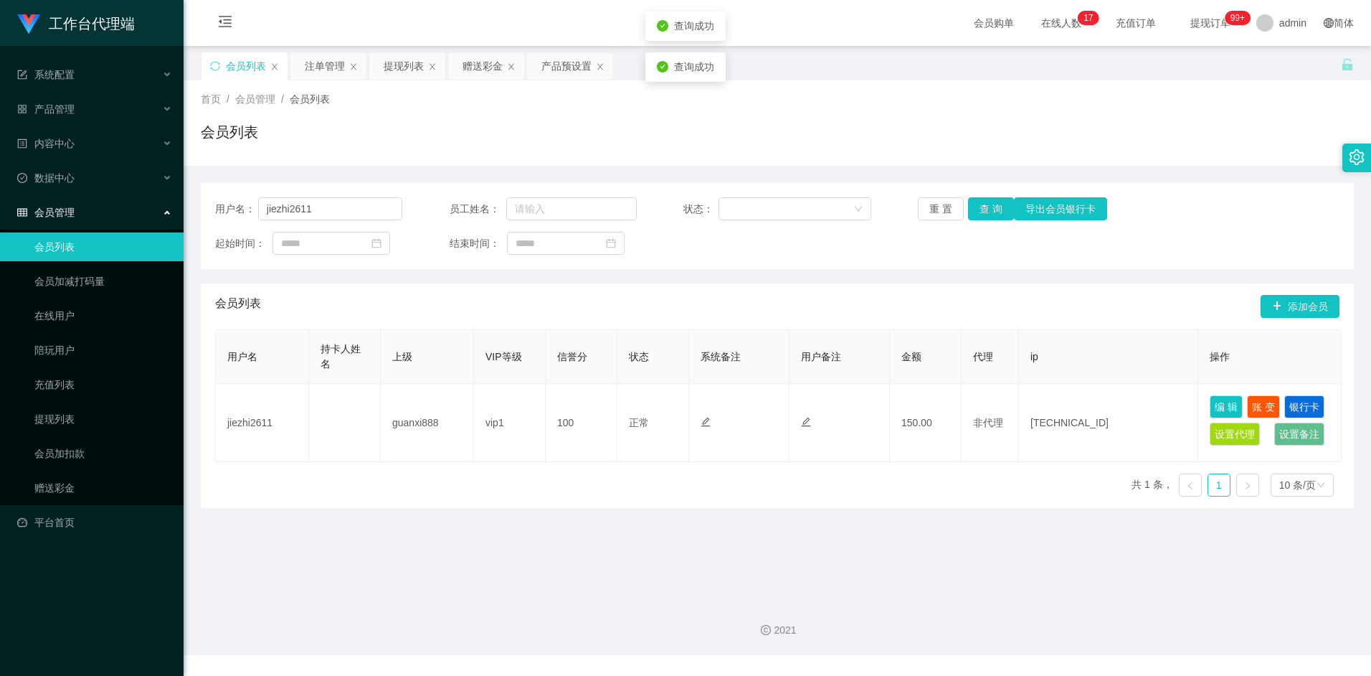
click at [776, 310] on div "会员列表 添加会员" at bounding box center [777, 306] width 1125 height 46
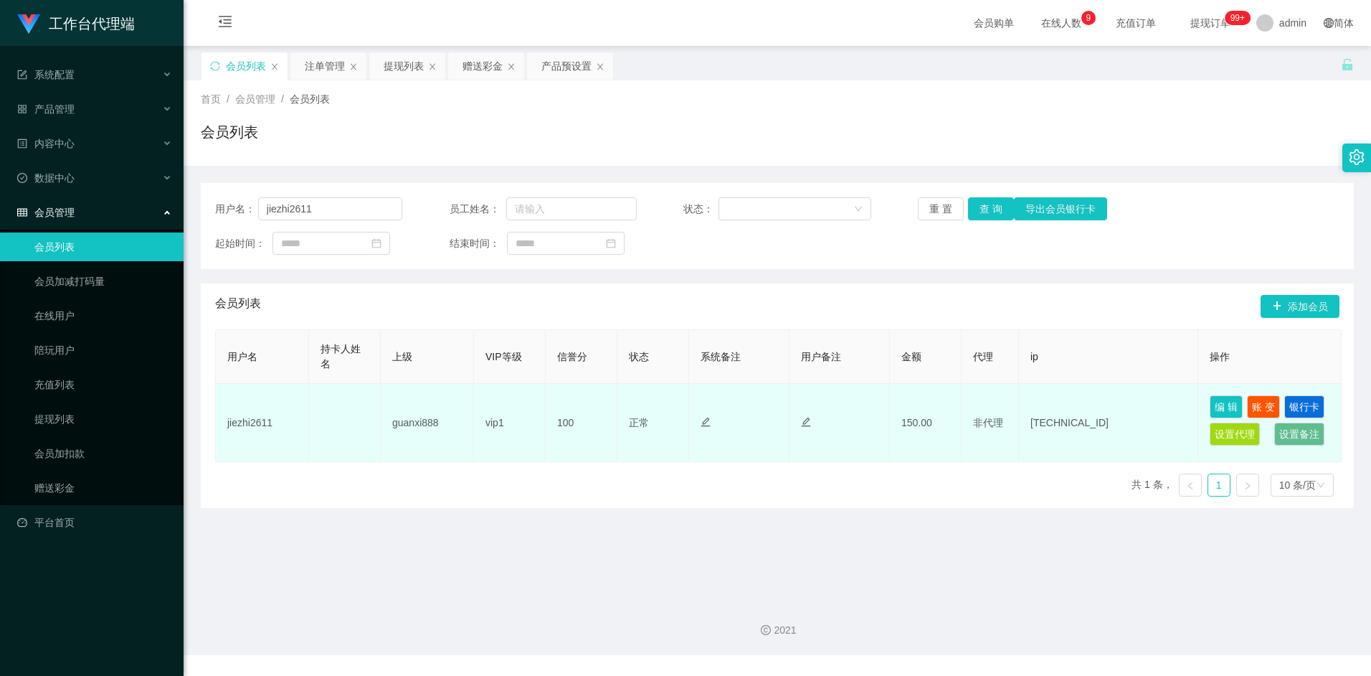
click at [266, 422] on td "jiezhi2611" at bounding box center [262, 423] width 93 height 78
copy td "jiezhi2611"
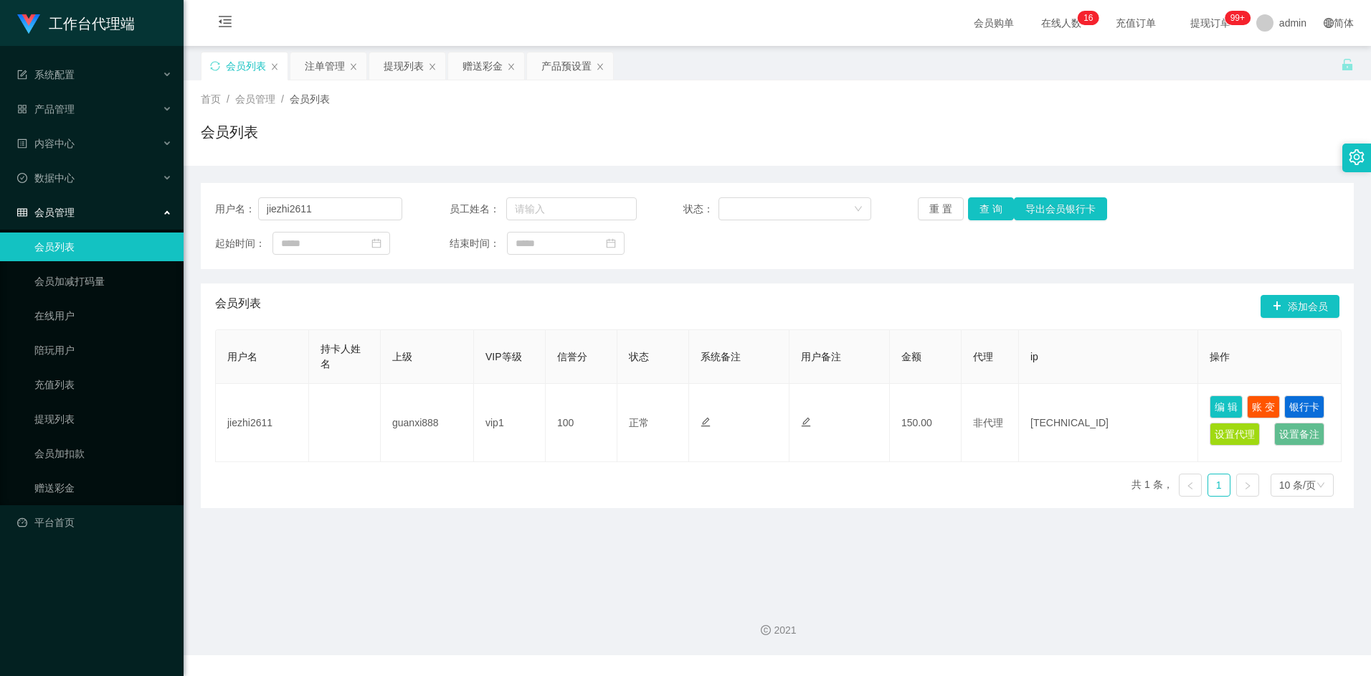
click at [348, 296] on div "会员列表 添加会员" at bounding box center [777, 306] width 1125 height 46
click at [986, 214] on button "查 询" at bounding box center [991, 208] width 46 height 23
click at [343, 207] on input "jiezhi2611" at bounding box center [330, 208] width 145 height 23
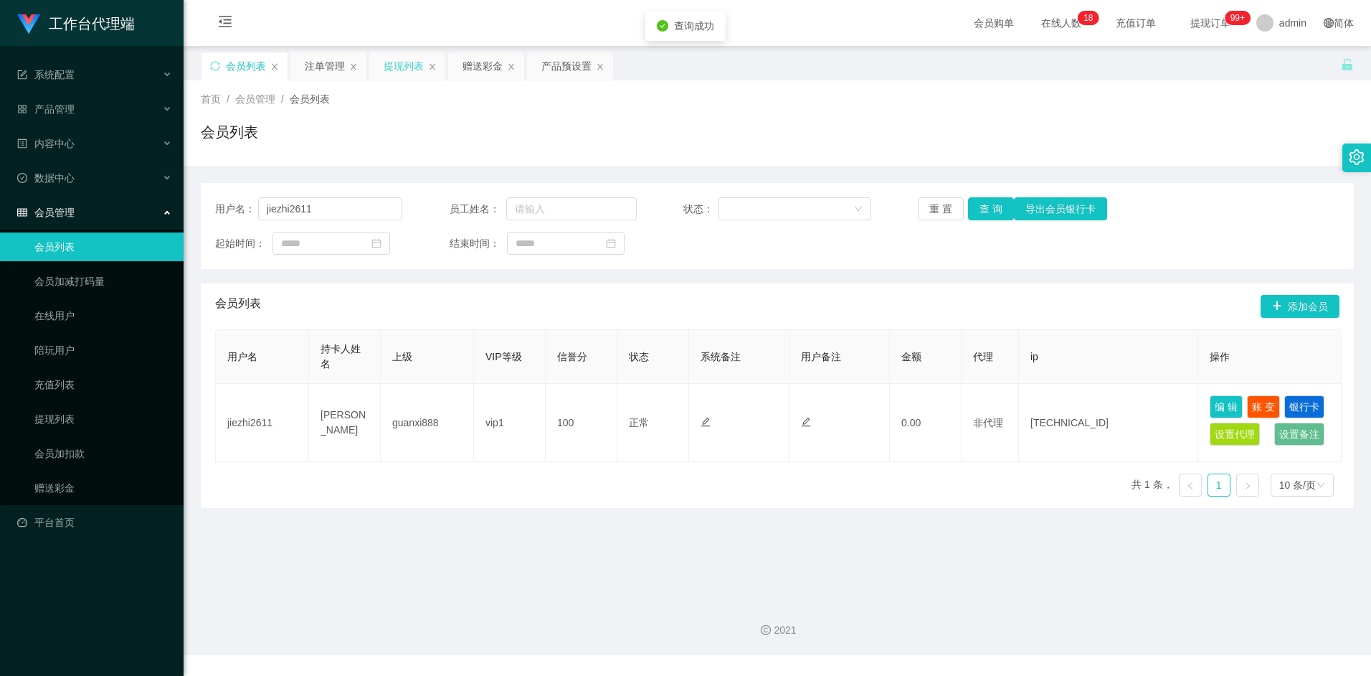
click at [401, 75] on div "提现列表" at bounding box center [404, 65] width 40 height 27
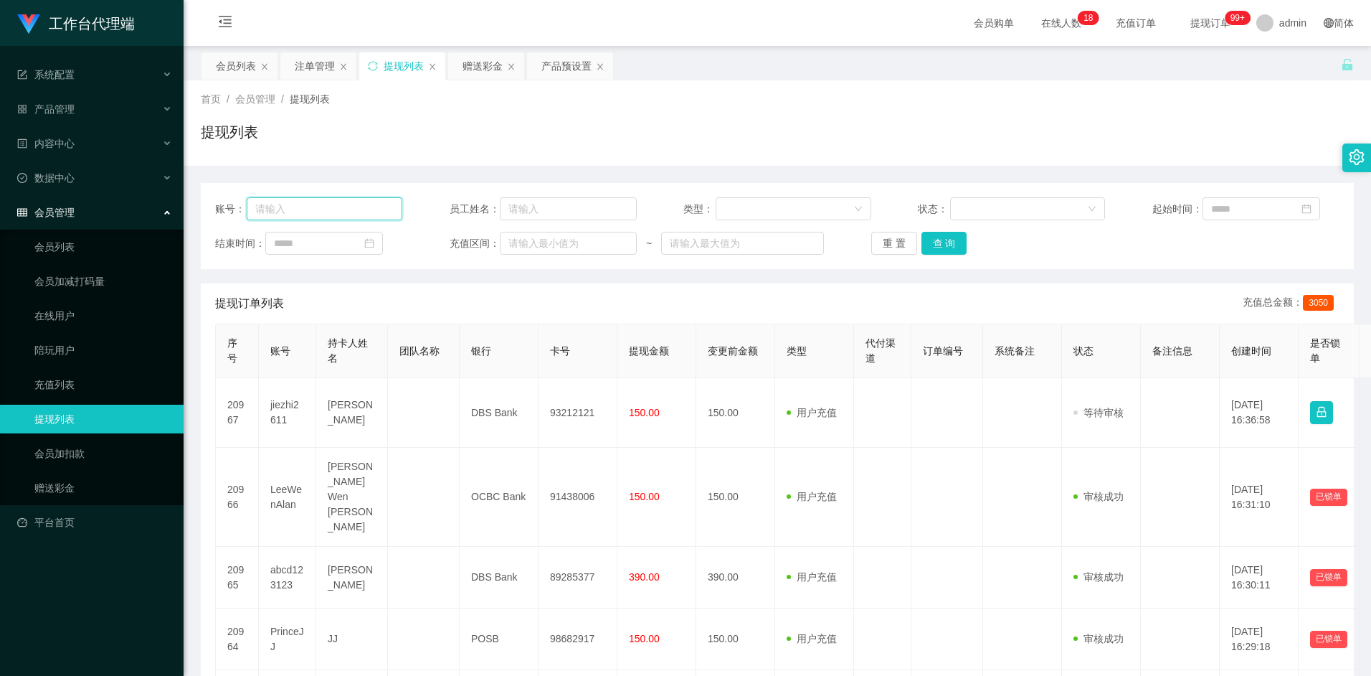
click at [331, 201] on input "text" at bounding box center [325, 208] width 156 height 23
paste input "jiezhi2611"
type input "jiezhi2611"
click at [941, 246] on button "查 询" at bounding box center [945, 243] width 46 height 23
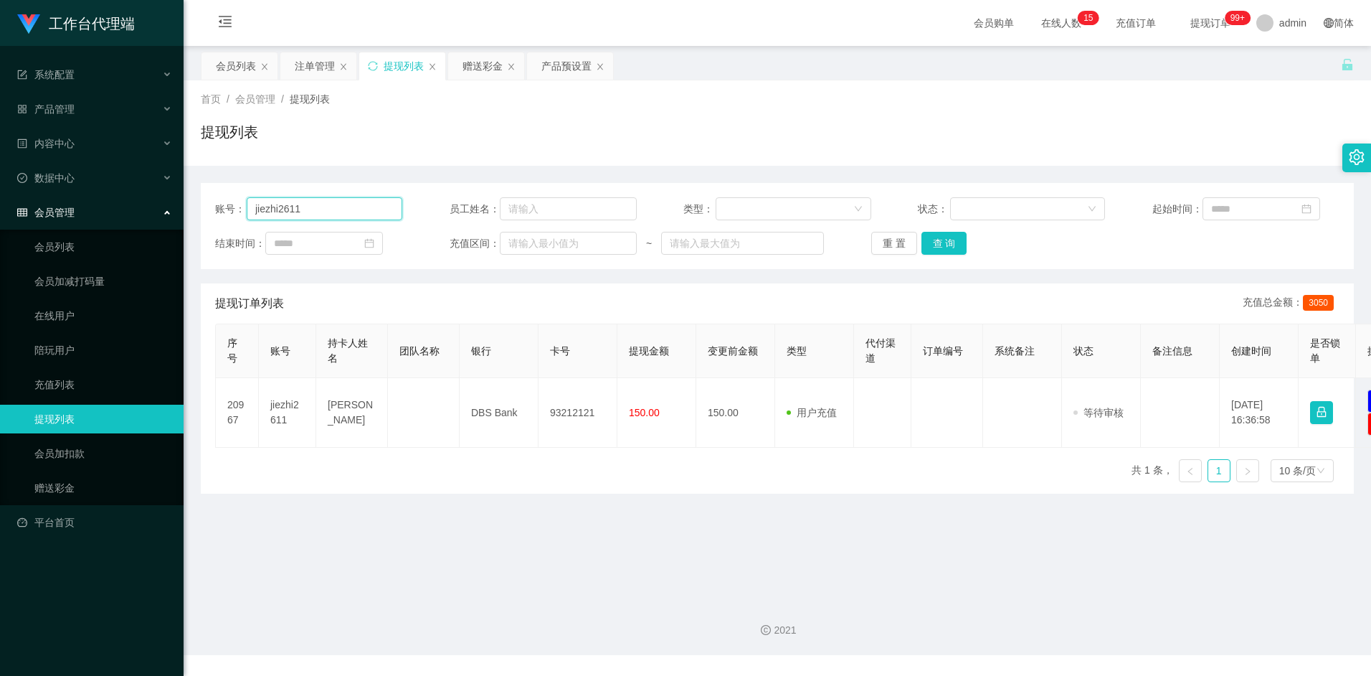
click at [312, 200] on input "jiezhi2611" at bounding box center [325, 208] width 156 height 23
